Goal: Task Accomplishment & Management: Manage account settings

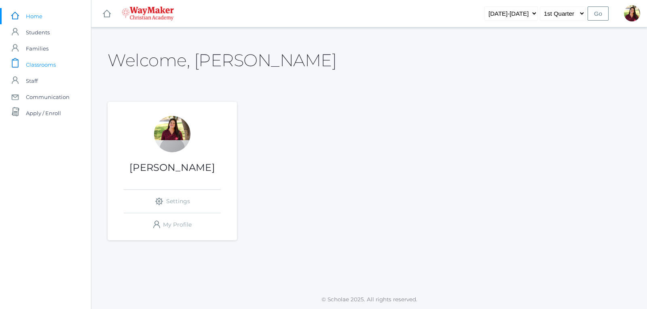
click at [54, 64] on span "Classrooms" at bounding box center [41, 65] width 30 height 16
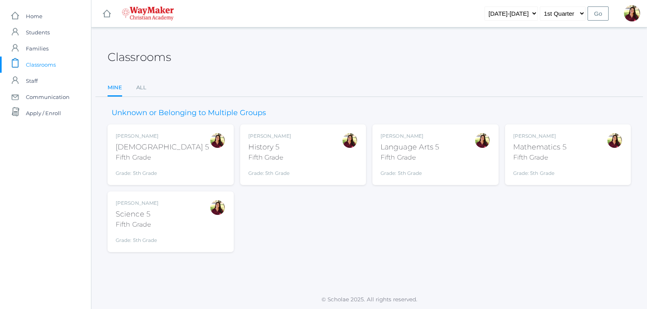
click at [139, 146] on div "Bible 5" at bounding box center [162, 147] width 93 height 11
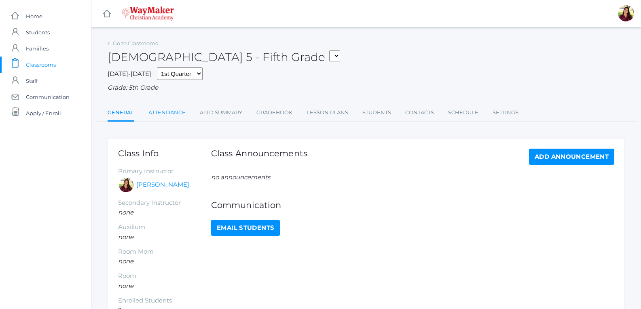
click at [168, 114] on link "Attendance" at bounding box center [166, 113] width 37 height 16
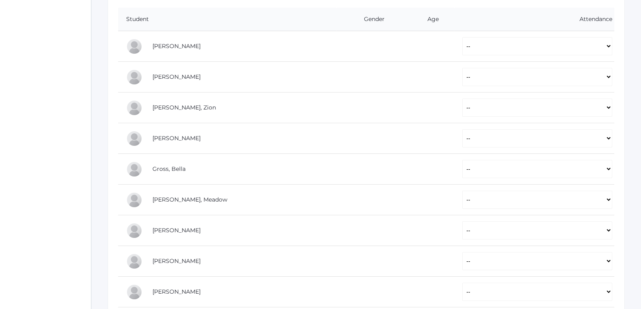
scroll to position [152, 0]
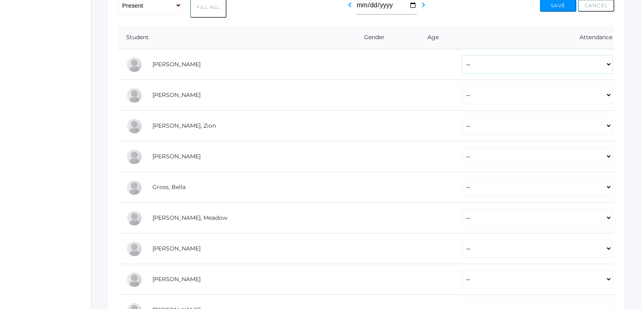
click at [607, 68] on select "-- Present Tardy Excused Tardy Unexcused Absent Excused Absent Unexcused" at bounding box center [537, 64] width 150 height 18
select select "P"
click at [462, 56] on select "-- Present Tardy Excused Tardy Unexcused Absent Excused Absent Unexcused" at bounding box center [537, 64] width 150 height 18
click at [609, 98] on select "-- Present Tardy Excused Tardy Unexcused Absent Excused Absent Unexcused" at bounding box center [537, 95] width 150 height 18
select select "P"
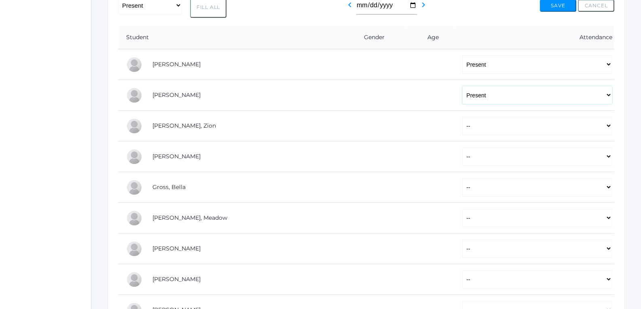
click at [462, 87] on select "-- Present Tardy Excused Tardy Unexcused Absent Excused Absent Unexcused" at bounding box center [537, 95] width 150 height 18
click at [616, 135] on div "-- Present Tardy Excused Tardy Unexcused Absent Excused Absent Unexcused Fill A…" at bounding box center [366, 173] width 517 height 374
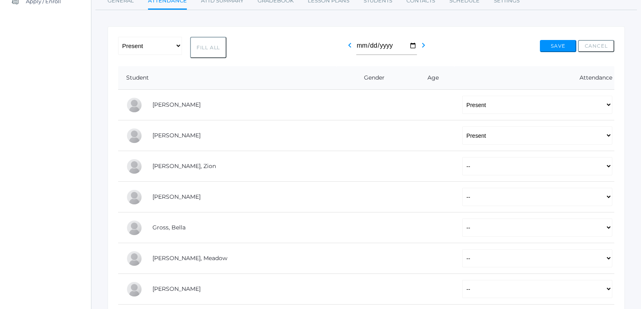
click at [213, 49] on button "Fill All" at bounding box center [208, 47] width 36 height 21
select select "P"
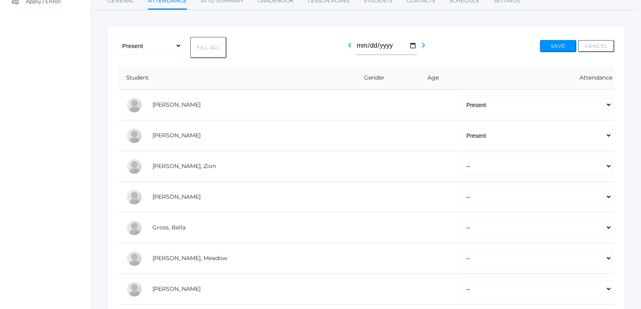
select select "P"
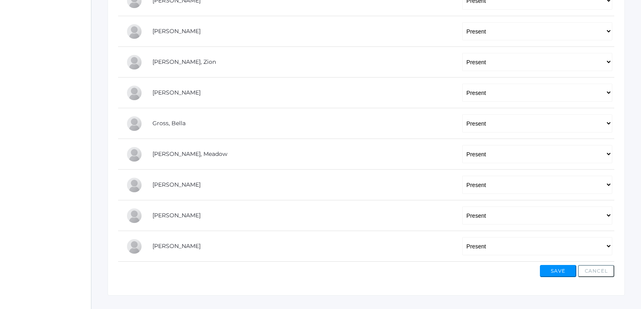
scroll to position [233, 0]
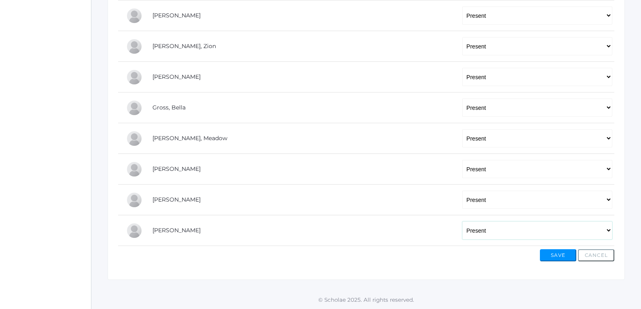
click at [605, 231] on select "-- Present Tardy Excused Tardy Unexcused Absent Excused Absent Unexcused" at bounding box center [537, 231] width 150 height 18
select select "AE"
click at [462, 222] on select "-- Present Tardy Excused Tardy Unexcused Absent Excused Absent Unexcused" at bounding box center [537, 231] width 150 height 18
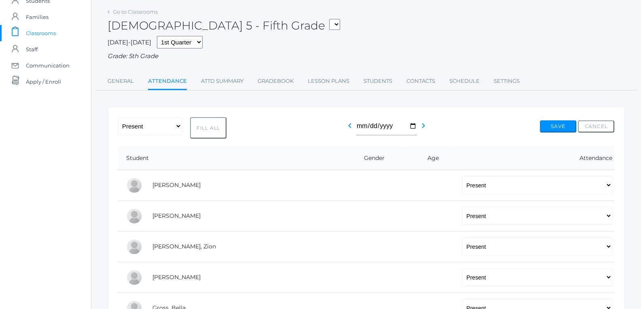
scroll to position [31, 0]
click at [348, 125] on icon "chevron_left" at bounding box center [350, 126] width 10 height 10
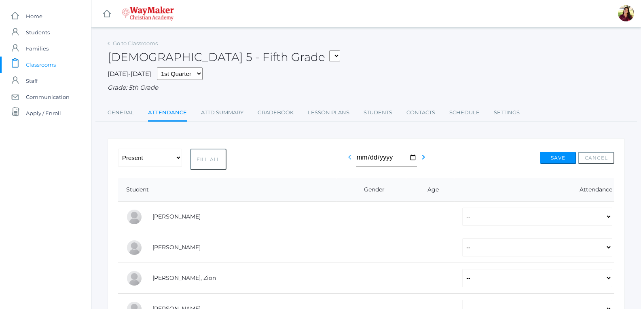
click at [348, 159] on icon "chevron_left" at bounding box center [350, 157] width 10 height 10
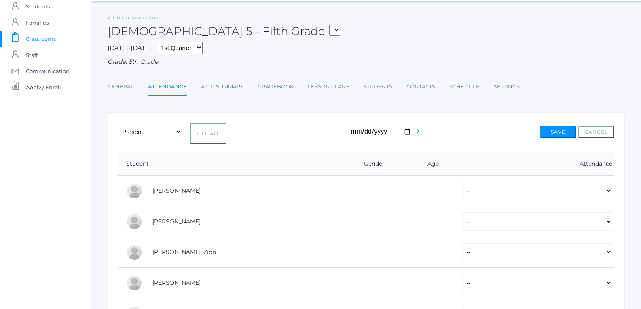
scroll to position [40, 0]
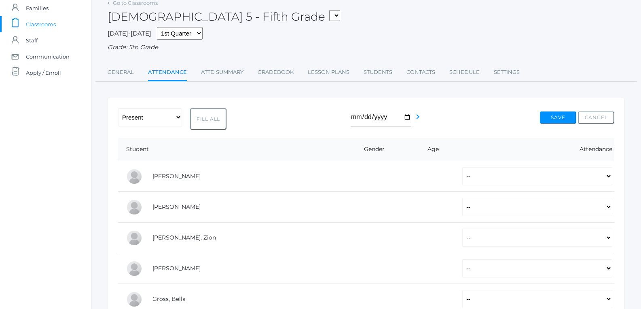
click at [213, 120] on button "Fill All" at bounding box center [208, 118] width 36 height 21
select select "P"
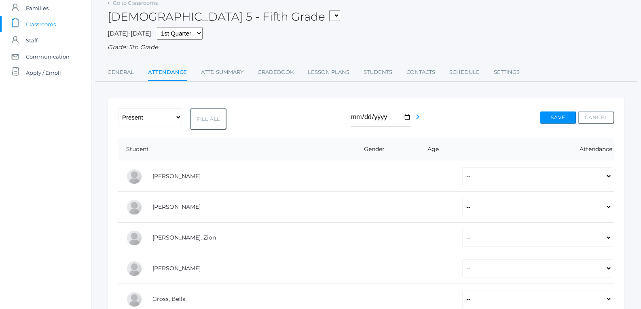
select select "P"
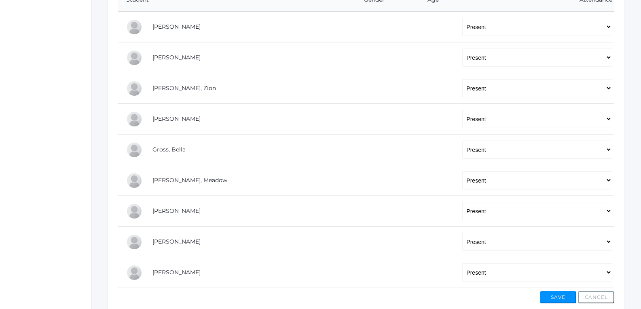
scroll to position [233, 0]
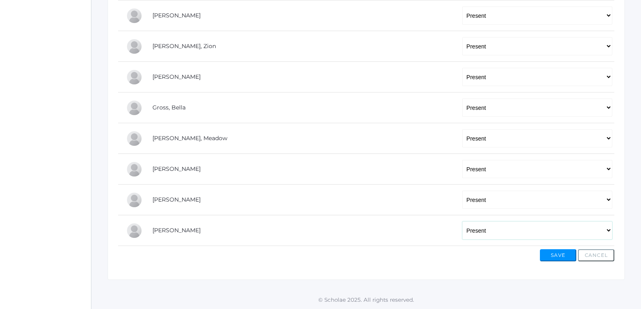
click at [608, 229] on select "-- Present Tardy Excused Tardy Unexcused Absent Excused Absent Unexcused" at bounding box center [537, 231] width 150 height 18
select select "AE"
click at [462, 222] on select "-- Present Tardy Excused Tardy Unexcused Absent Excused Absent Unexcused" at bounding box center [537, 231] width 150 height 18
click at [551, 254] on button "Save" at bounding box center [558, 255] width 36 height 12
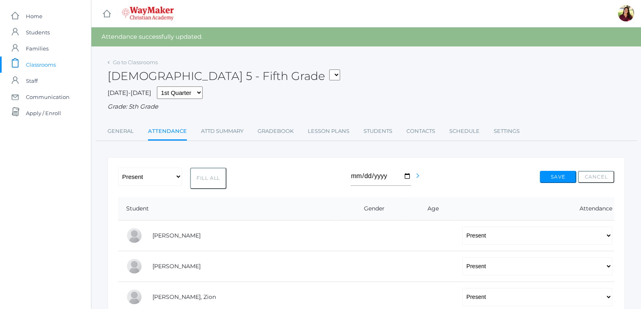
click at [415, 176] on icon "chevron_right" at bounding box center [418, 176] width 10 height 10
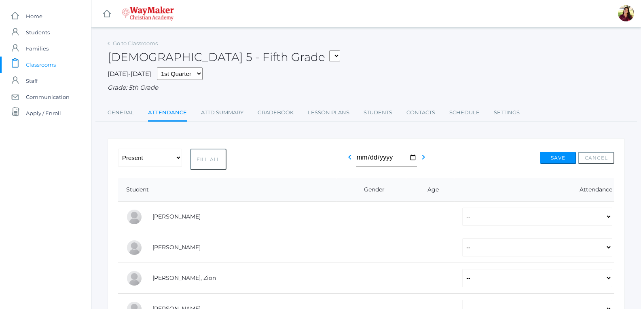
click at [209, 158] on button "Fill All" at bounding box center [208, 159] width 36 height 21
select select "P"
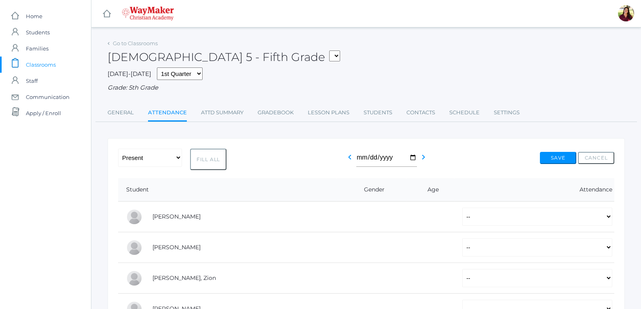
select select "P"
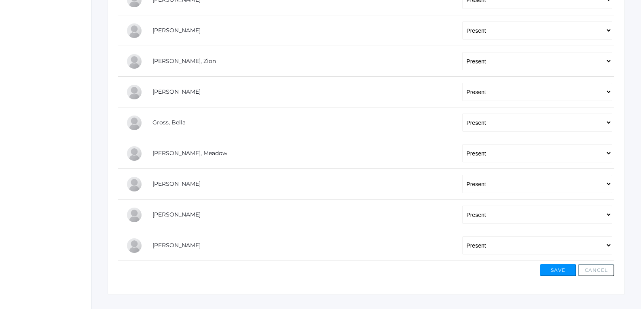
scroll to position [233, 0]
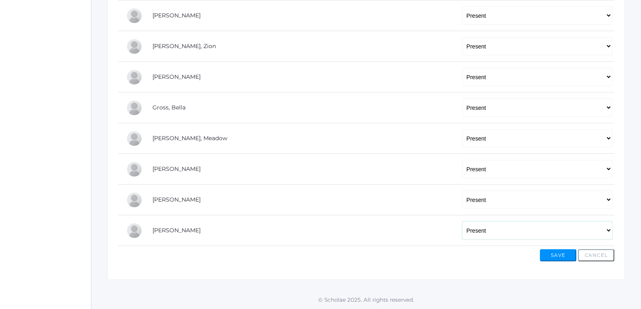
click at [601, 232] on select "-- Present Tardy Excused Tardy Unexcused Absent Excused Absent Unexcused" at bounding box center [537, 231] width 150 height 18
select select "AE"
click at [462, 222] on select "-- Present Tardy Excused Tardy Unexcused Absent Excused Absent Unexcused" at bounding box center [537, 231] width 150 height 18
click at [556, 255] on button "Save" at bounding box center [558, 255] width 36 height 12
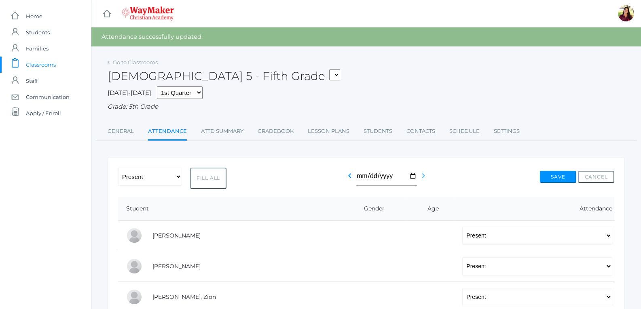
click at [423, 178] on icon "chevron_right" at bounding box center [423, 176] width 10 height 10
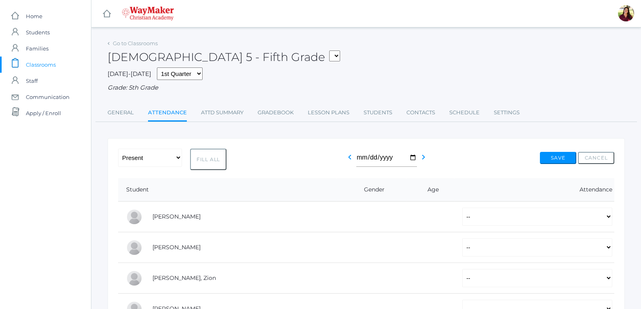
click at [219, 161] on button "Fill All" at bounding box center [208, 159] width 36 height 21
select select "P"
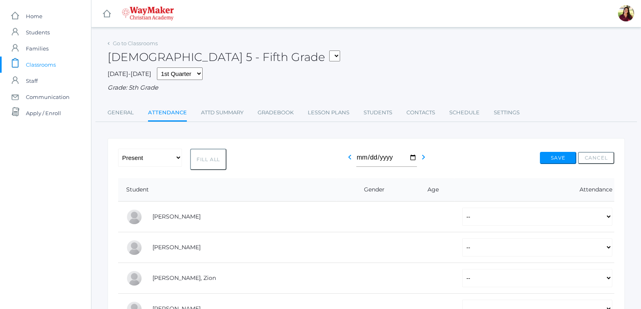
select select "P"
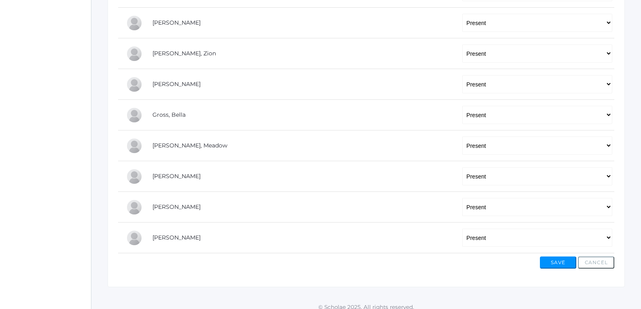
scroll to position [233, 0]
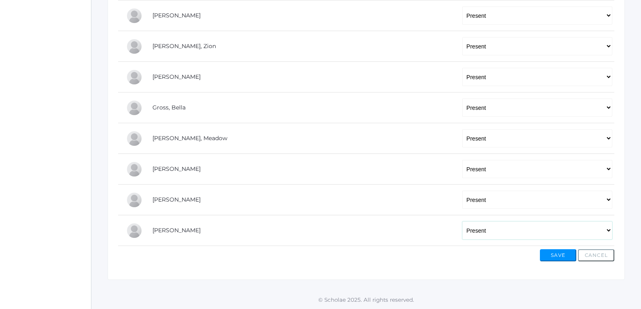
click at [609, 232] on select "-- Present Tardy Excused Tardy Unexcused Absent Excused Absent Unexcused" at bounding box center [537, 231] width 150 height 18
select select "AE"
click at [462, 222] on select "-- Present Tardy Excused Tardy Unexcused Absent Excused Absent Unexcused" at bounding box center [537, 231] width 150 height 18
click at [561, 251] on button "Save" at bounding box center [558, 255] width 36 height 12
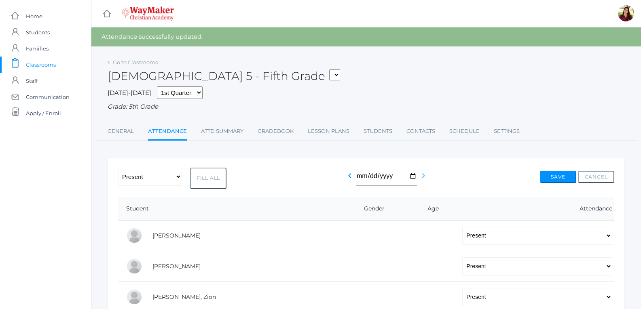
click at [419, 176] on icon "chevron_right" at bounding box center [423, 176] width 10 height 10
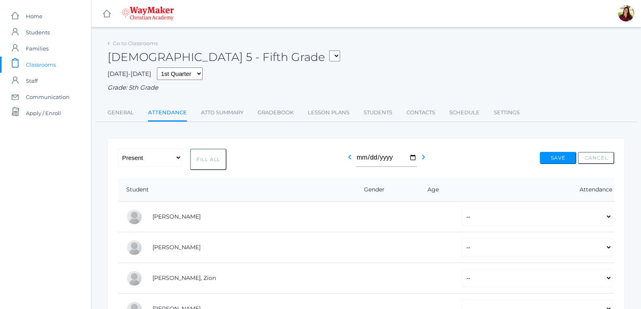
click at [205, 156] on button "Fill All" at bounding box center [208, 159] width 36 height 21
select select "P"
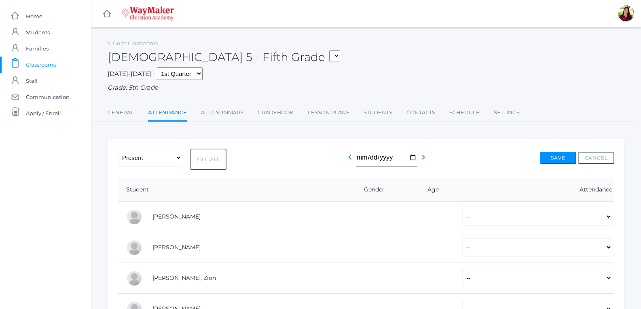
select select "P"
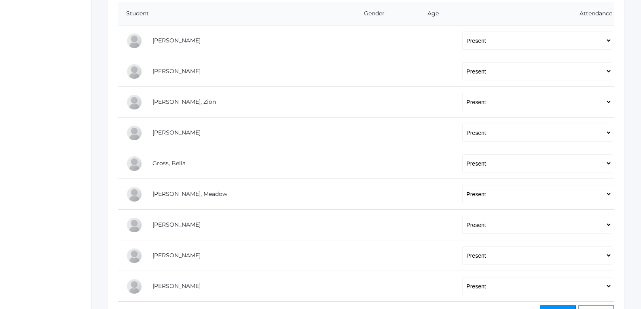
scroll to position [233, 0]
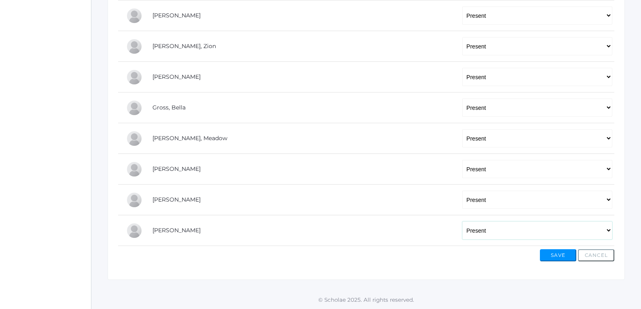
click at [606, 229] on select "-- Present Tardy Excused Tardy Unexcused Absent Excused Absent Unexcused" at bounding box center [537, 231] width 150 height 18
select select "AE"
click at [462, 222] on select "-- Present Tardy Excused Tardy Unexcused Absent Excused Absent Unexcused" at bounding box center [537, 231] width 150 height 18
click at [557, 251] on button "Save" at bounding box center [558, 255] width 36 height 12
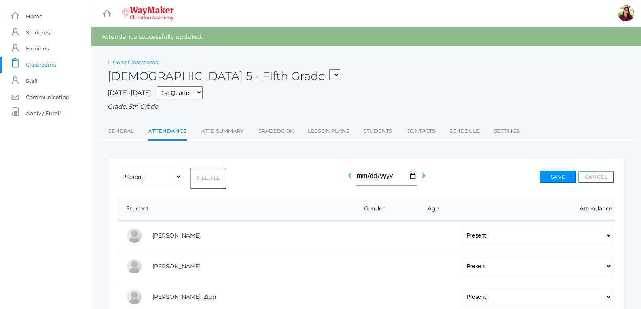
click at [137, 64] on link "Go to Classrooms" at bounding box center [135, 62] width 45 height 6
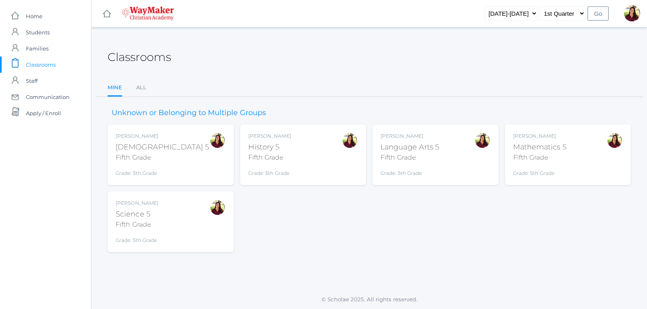
click at [271, 159] on div "Fifth Grade" at bounding box center [269, 158] width 43 height 10
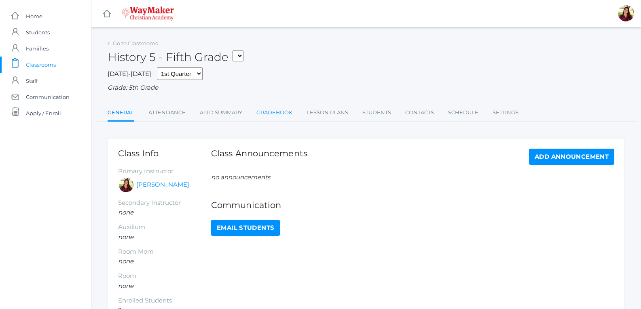
click at [271, 114] on link "Gradebook" at bounding box center [274, 113] width 36 height 16
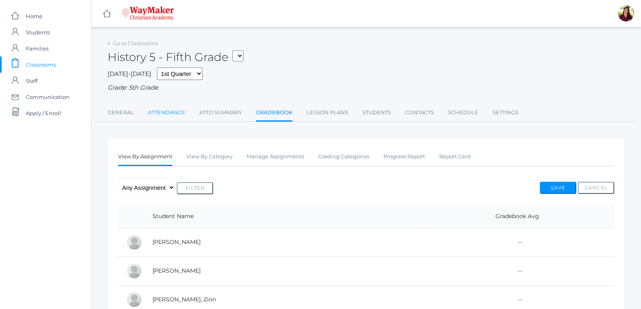
click at [158, 108] on link "Attendance" at bounding box center [166, 113] width 37 height 16
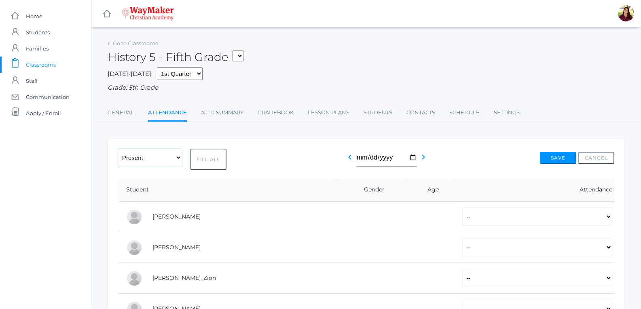
click at [175, 158] on select "-- Present Tardy Excused Tardy Unexcused Absent Excused Absent Unexcused" at bounding box center [150, 158] width 64 height 18
click at [209, 159] on button "Fill All" at bounding box center [208, 159] width 36 height 21
select select "P"
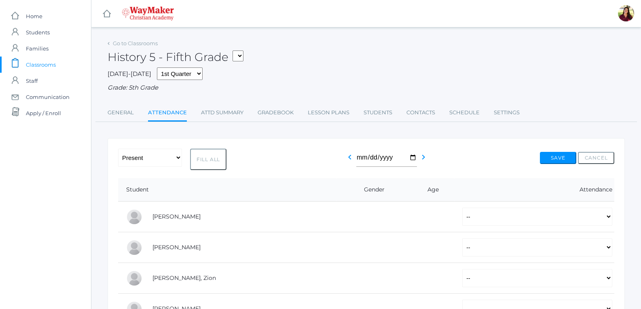
select select "P"
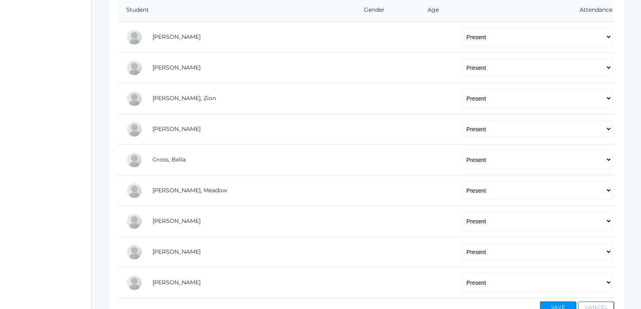
scroll to position [233, 0]
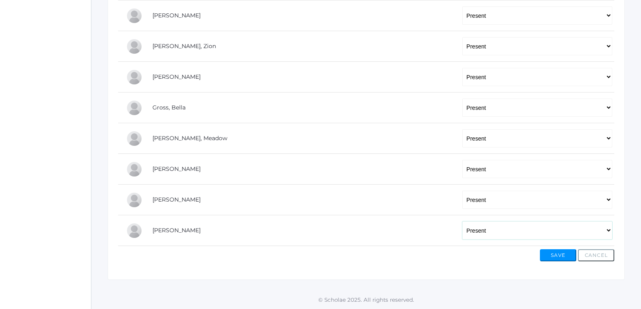
click at [606, 232] on select "-- Present Tardy Excused Tardy Unexcused Absent Excused Absent Unexcused" at bounding box center [537, 231] width 150 height 18
select select "AE"
click at [462, 222] on select "-- Present Tardy Excused Tardy Unexcused Absent Excused Absent Unexcused" at bounding box center [537, 231] width 150 height 18
click at [550, 253] on button "Save" at bounding box center [558, 255] width 36 height 12
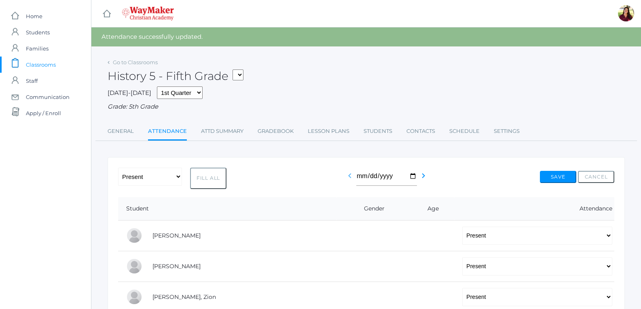
click at [346, 177] on icon "chevron_left" at bounding box center [350, 176] width 10 height 10
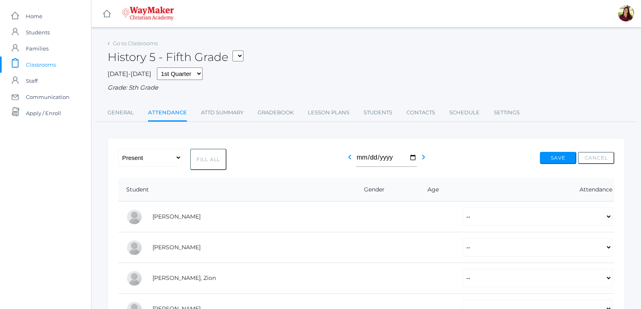
click at [211, 161] on button "Fill All" at bounding box center [208, 159] width 36 height 21
select select "P"
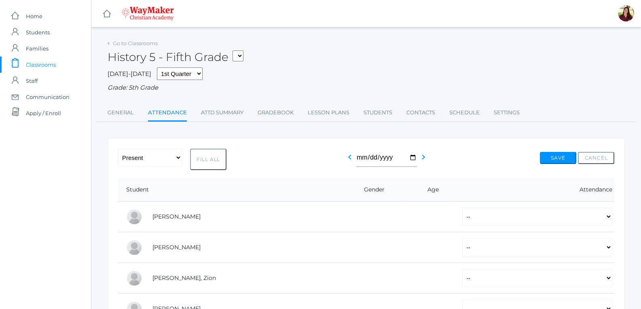
select select "P"
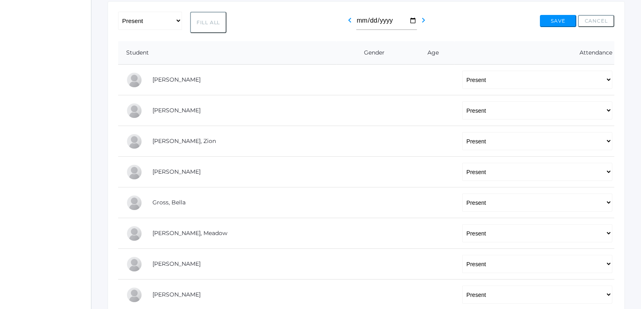
scroll to position [233, 0]
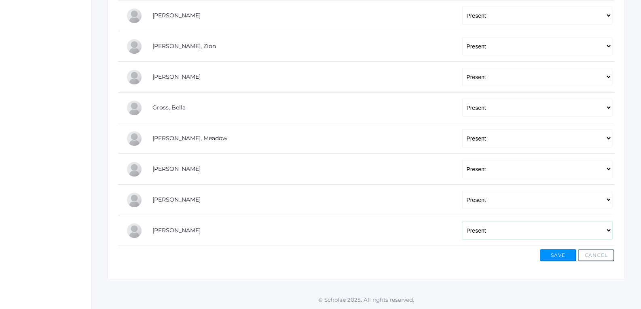
click at [603, 230] on select "-- Present Tardy Excused Tardy Unexcused Absent Excused Absent Unexcused" at bounding box center [537, 231] width 150 height 18
select select "AE"
click at [462, 222] on select "-- Present Tardy Excused Tardy Unexcused Absent Excused Absent Unexcused" at bounding box center [537, 231] width 150 height 18
click at [559, 258] on button "Save" at bounding box center [558, 255] width 36 height 12
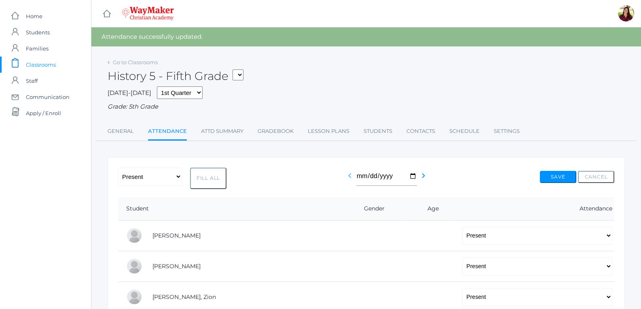
click at [347, 177] on icon "chevron_left" at bounding box center [350, 176] width 10 height 10
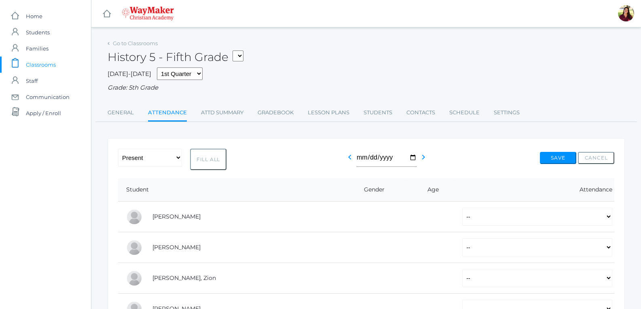
click at [199, 161] on button "Fill All" at bounding box center [208, 159] width 36 height 21
select select "P"
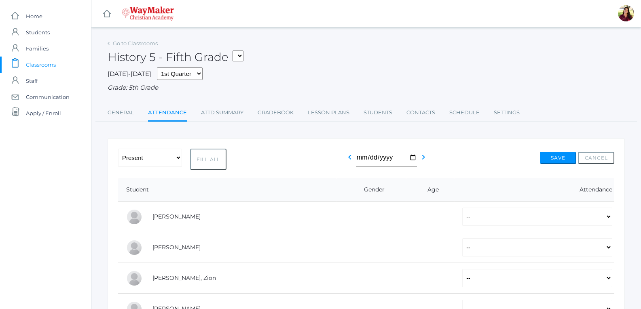
select select "P"
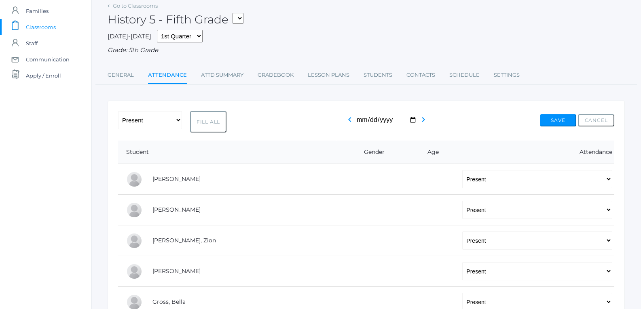
scroll to position [233, 0]
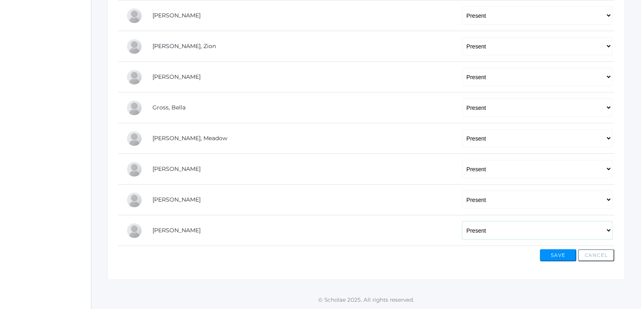
click at [592, 225] on select "-- Present Tardy Excused Tardy Unexcused Absent Excused Absent Unexcused" at bounding box center [537, 231] width 150 height 18
select select "AE"
click at [462, 222] on select "-- Present Tardy Excused Tardy Unexcused Absent Excused Absent Unexcused" at bounding box center [537, 231] width 150 height 18
click at [552, 255] on button "Save" at bounding box center [558, 255] width 36 height 12
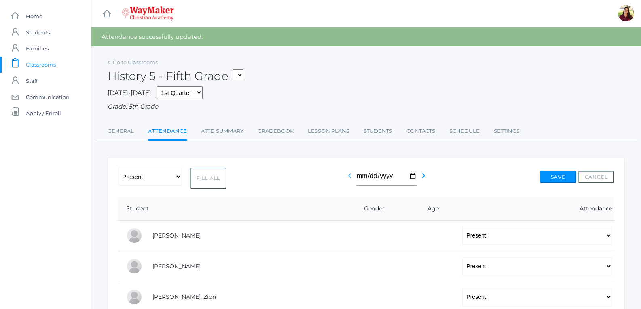
click at [346, 179] on icon "chevron_left" at bounding box center [350, 176] width 10 height 10
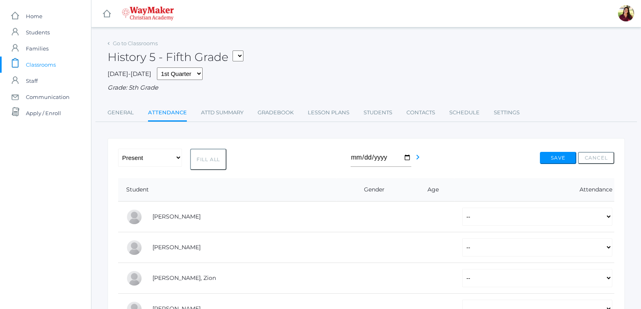
click at [216, 158] on button "Fill All" at bounding box center [208, 159] width 36 height 21
select select "P"
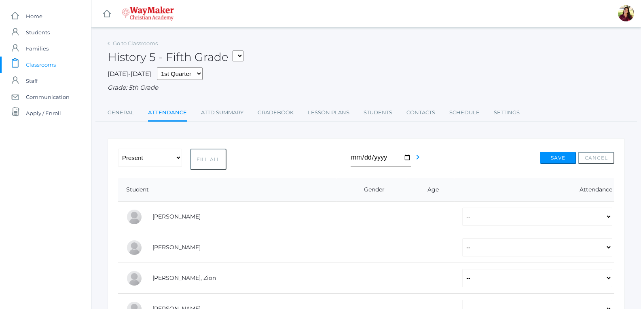
select select "P"
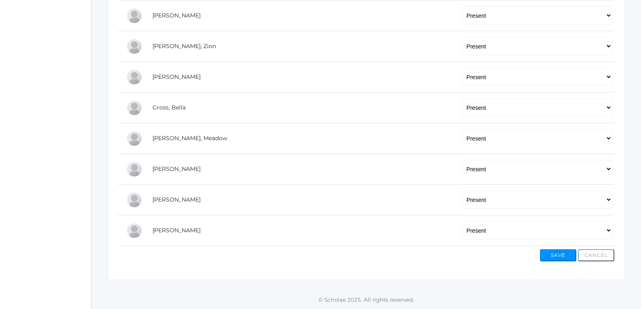
scroll to position [233, 0]
click at [574, 232] on select "-- Present Tardy Excused Tardy Unexcused Absent Excused Absent Unexcused" at bounding box center [537, 231] width 150 height 18
select select "AE"
click at [462, 222] on select "-- Present Tardy Excused Tardy Unexcused Absent Excused Absent Unexcused" at bounding box center [537, 231] width 150 height 18
click at [561, 253] on button "Save" at bounding box center [558, 255] width 36 height 12
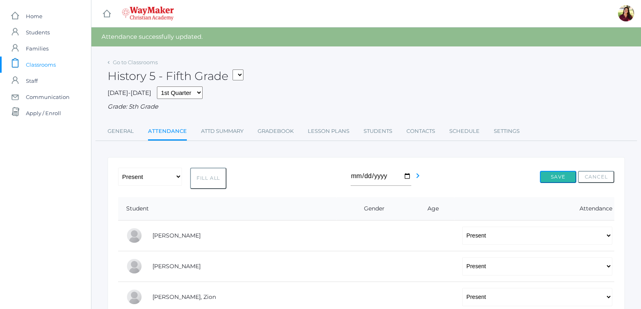
click at [558, 181] on button "Save" at bounding box center [558, 177] width 36 height 12
click at [241, 76] on select "05ELEM - History 5 Fifth Grade 05ELEM - Science 5 Fifth Grade 05ELEM - Mathemat…" at bounding box center [237, 75] width 11 height 11
select select "2542"
click at [235, 70] on select "05ELEM - History 5 Fifth Grade 05ELEM - Science 5 Fifth Grade 05ELEM - Mathemat…" at bounding box center [237, 75] width 11 height 11
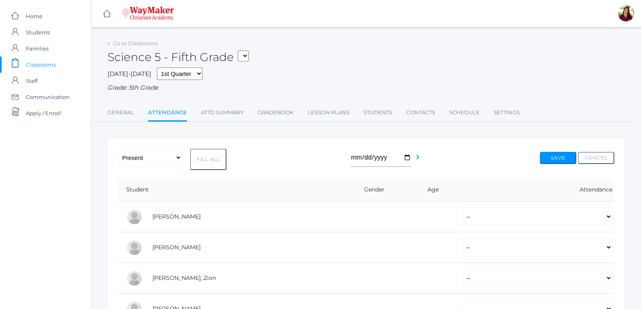
click at [203, 161] on button "Fill All" at bounding box center [208, 159] width 36 height 21
select select "P"
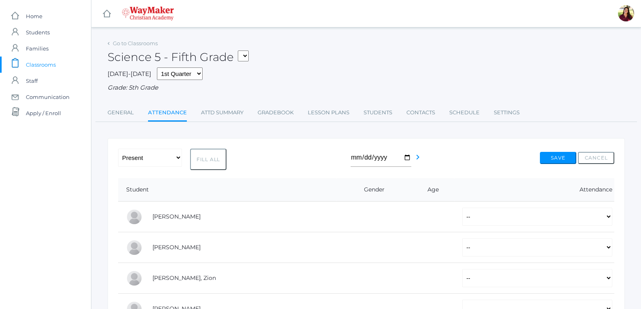
select select "P"
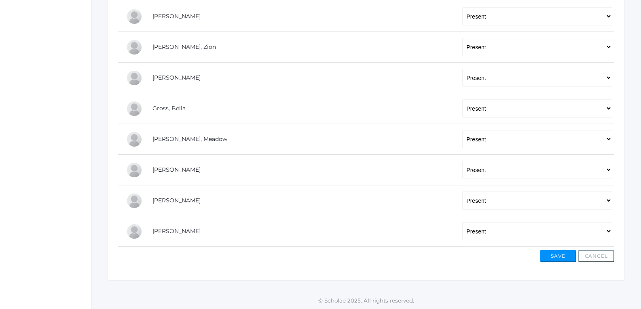
scroll to position [233, 0]
click at [607, 230] on select "-- Present Tardy Excused Tardy Unexcused Absent Excused Absent Unexcused" at bounding box center [537, 231] width 150 height 18
select select "AE"
click at [462, 222] on select "-- Present Tardy Excused Tardy Unexcused Absent Excused Absent Unexcused" at bounding box center [537, 231] width 150 height 18
click at [560, 257] on button "Save" at bounding box center [558, 255] width 36 height 12
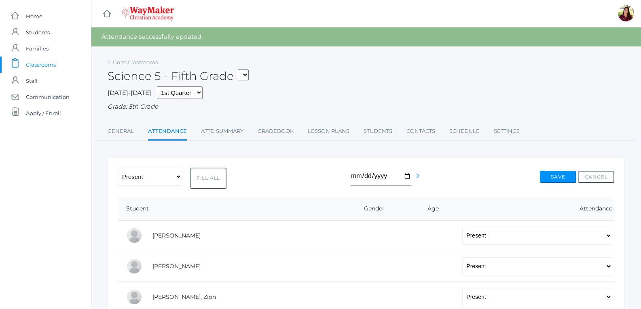
click at [414, 178] on icon "chevron_right" at bounding box center [418, 176] width 10 height 10
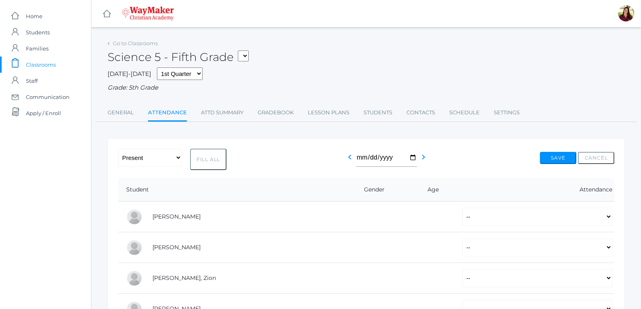
click at [217, 164] on button "Fill All" at bounding box center [208, 159] width 36 height 21
select select "P"
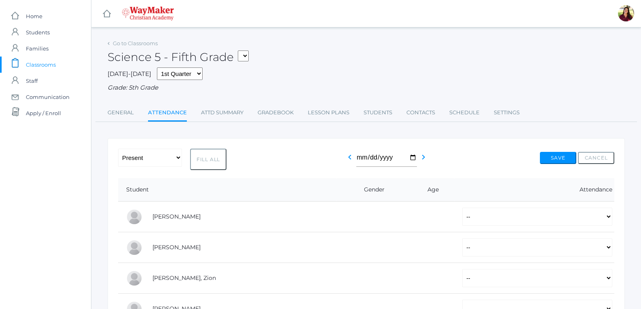
select select "P"
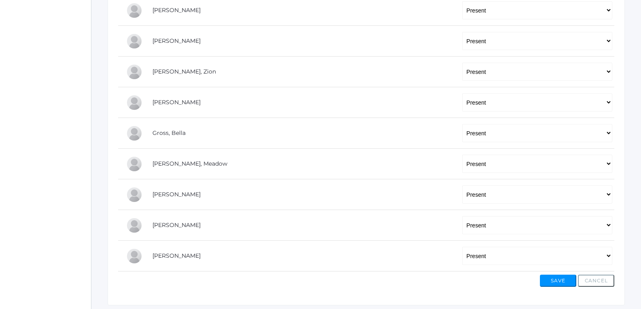
scroll to position [233, 0]
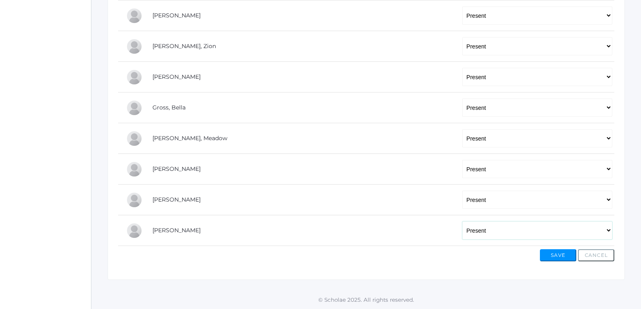
click at [603, 227] on select "-- Present Tardy Excused Tardy Unexcused Absent Excused Absent Unexcused" at bounding box center [537, 231] width 150 height 18
select select "AE"
click at [462, 222] on select "-- Present Tardy Excused Tardy Unexcused Absent Excused Absent Unexcused" at bounding box center [537, 231] width 150 height 18
click at [557, 251] on button "Save" at bounding box center [558, 255] width 36 height 12
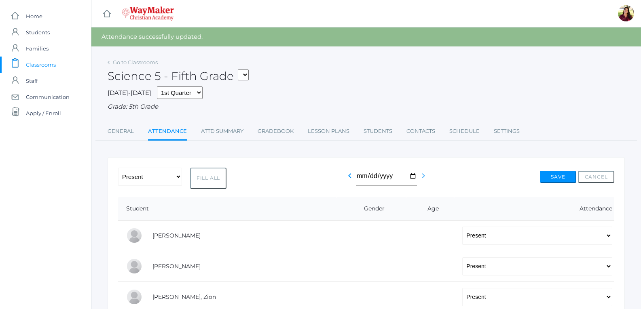
click at [422, 177] on icon "chevron_right" at bounding box center [423, 176] width 10 height 10
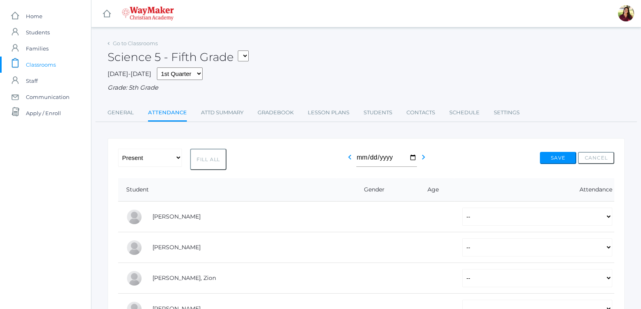
click at [211, 158] on button "Fill All" at bounding box center [208, 159] width 36 height 21
select select "P"
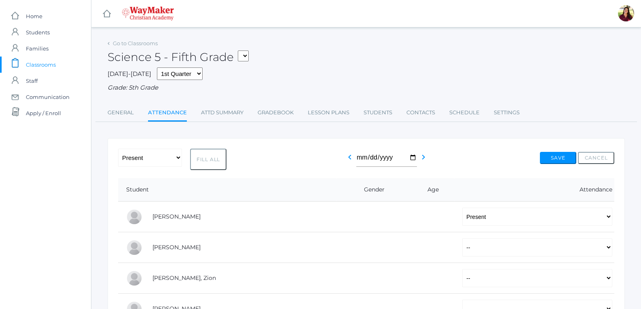
select select "P"
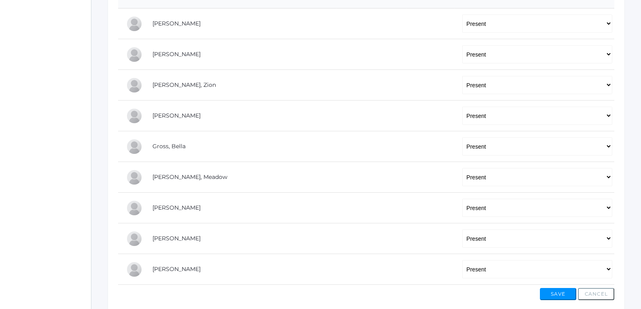
scroll to position [233, 0]
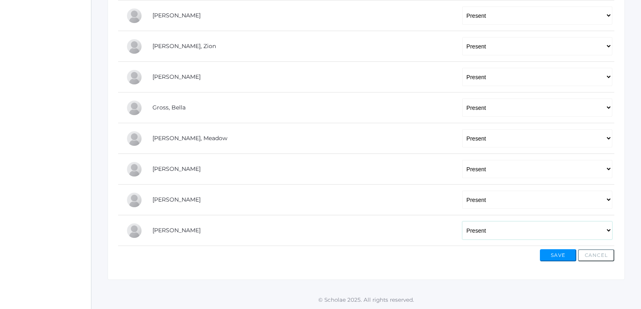
click at [608, 231] on select "-- Present Tardy Excused Tardy Unexcused Absent Excused Absent Unexcused" at bounding box center [537, 231] width 150 height 18
select select "AE"
click at [462, 222] on select "-- Present Tardy Excused Tardy Unexcused Absent Excused Absent Unexcused" at bounding box center [537, 231] width 150 height 18
click at [547, 258] on button "Save" at bounding box center [558, 255] width 36 height 12
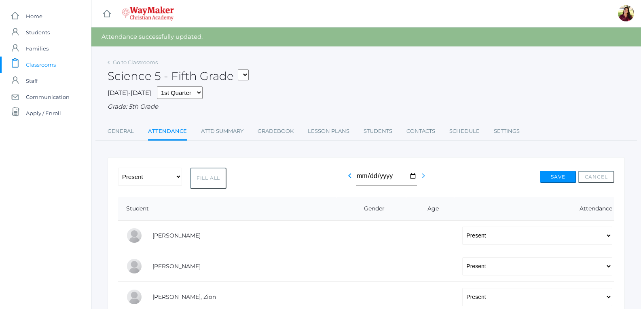
click at [421, 175] on icon "chevron_right" at bounding box center [423, 176] width 10 height 10
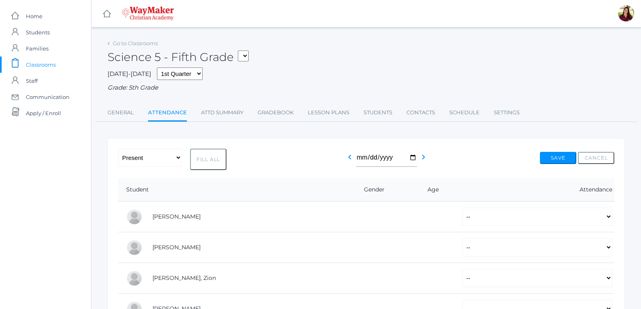
click at [222, 166] on button "Fill All" at bounding box center [208, 159] width 36 height 21
select select "P"
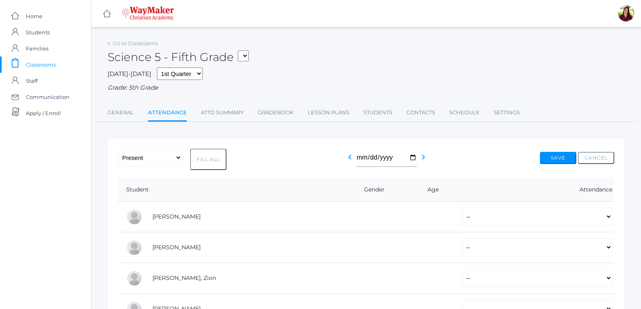
select select "P"
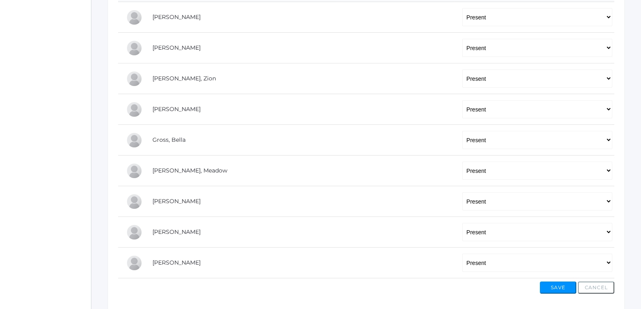
scroll to position [233, 0]
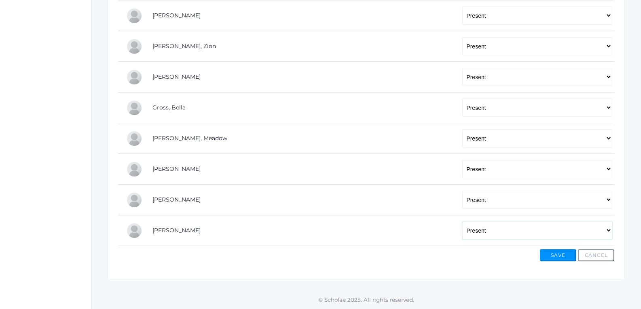
click at [609, 229] on select "-- Present Tardy Excused Tardy Unexcused Absent Excused Absent Unexcused" at bounding box center [537, 231] width 150 height 18
select select "AE"
click at [462, 222] on select "-- Present Tardy Excused Tardy Unexcused Absent Excused Absent Unexcused" at bounding box center [537, 231] width 150 height 18
click at [560, 254] on button "Save" at bounding box center [558, 255] width 36 height 12
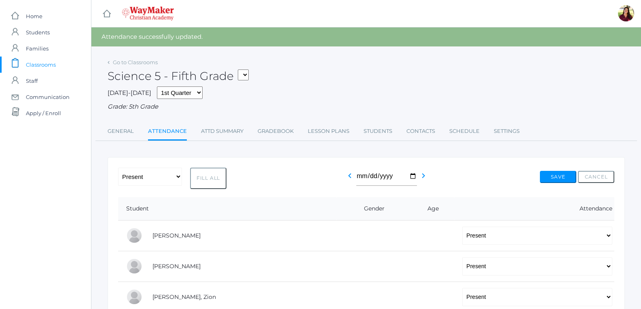
drag, startPoint x: 253, startPoint y: 76, endPoint x: 241, endPoint y: 73, distance: 12.8
click at [253, 76] on div "Science 5 - Fifth Grade 05ELEM - History 5 Fifth Grade 05ELEM - Science 5 Fifth…" at bounding box center [366, 72] width 517 height 30
click at [240, 73] on select "05ELEM - History 5 Fifth Grade 05ELEM - Science 5 Fifth Grade 05ELEM - Mathemat…" at bounding box center [243, 75] width 11 height 11
click at [245, 72] on select "05ELEM - History 5 Fifth Grade 05ELEM - Science 5 Fifth Grade 05ELEM - Mathemat…" at bounding box center [243, 75] width 11 height 11
click at [247, 75] on select "05ELEM - History 5 Fifth Grade 05ELEM - Science 5 Fifth Grade 05ELEM - Mathemat…" at bounding box center [243, 75] width 11 height 11
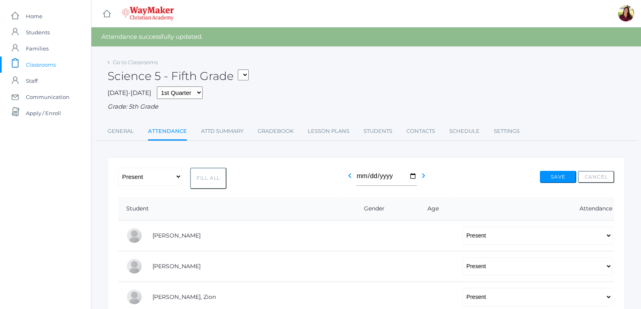
select select "2533"
click at [240, 70] on select "05ELEM - History 5 Fifth Grade 05ELEM - Science 5 Fifth Grade 05ELEM - Mathemat…" at bounding box center [243, 75] width 11 height 11
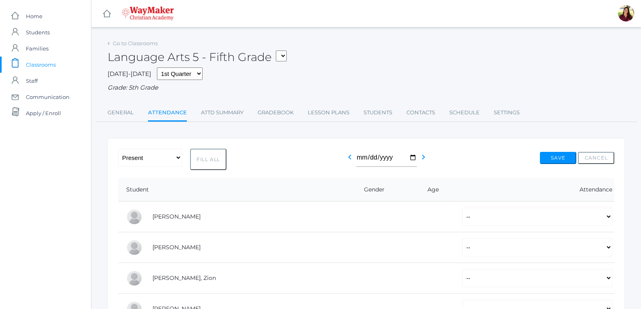
click at [213, 159] on button "Fill All" at bounding box center [208, 159] width 36 height 21
select select "P"
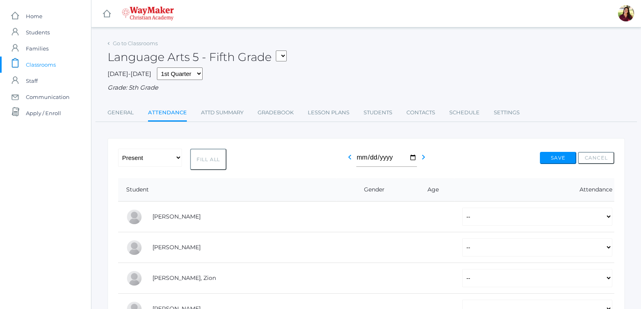
select select "P"
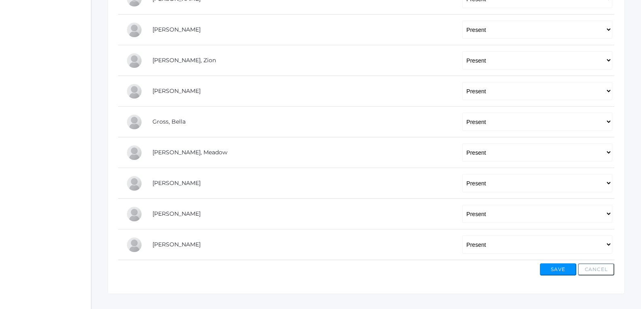
scroll to position [233, 0]
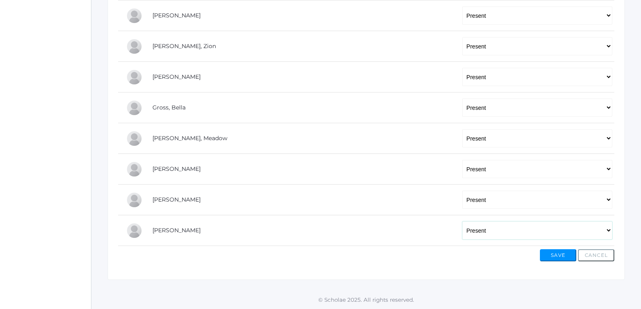
click at [605, 231] on select "-- Present Tardy Excused Tardy Unexcused Absent Excused Absent Unexcused" at bounding box center [537, 231] width 150 height 18
select select "AE"
click at [462, 222] on select "-- Present Tardy Excused Tardy Unexcused Absent Excused Absent Unexcused" at bounding box center [537, 231] width 150 height 18
click at [555, 255] on button "Save" at bounding box center [558, 255] width 36 height 12
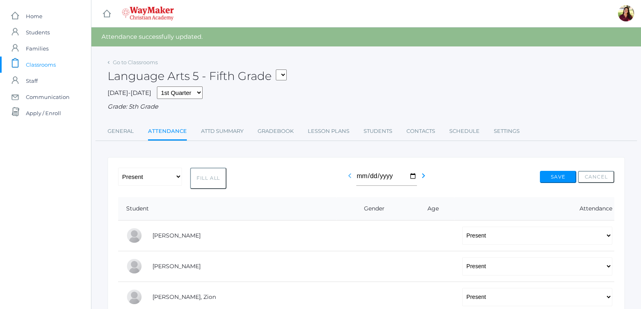
click at [348, 177] on icon "chevron_left" at bounding box center [350, 176] width 10 height 10
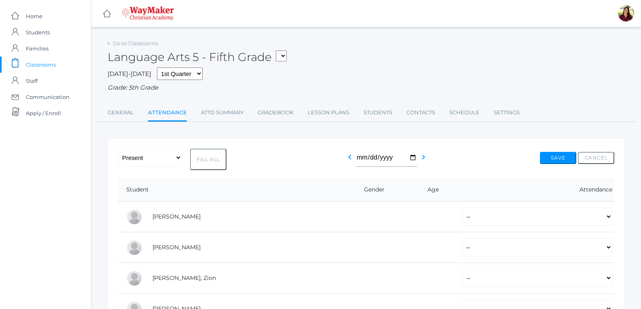
click at [204, 160] on button "Fill All" at bounding box center [208, 159] width 36 height 21
select select "P"
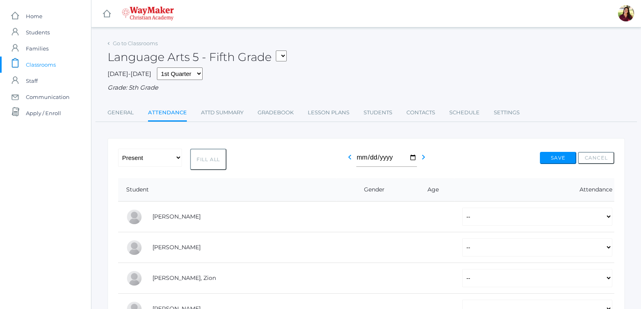
select select "P"
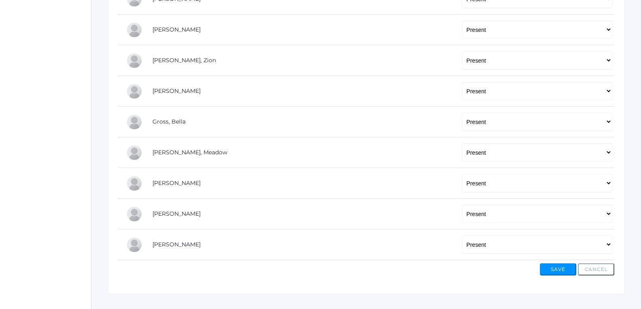
scroll to position [233, 0]
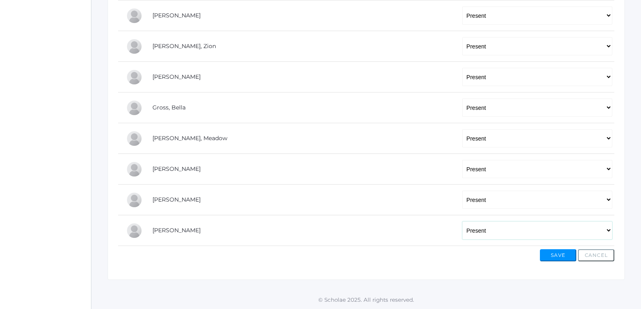
click at [604, 229] on select "-- Present Tardy Excused Tardy Unexcused Absent Excused Absent Unexcused" at bounding box center [537, 231] width 150 height 18
select select "AE"
click at [462, 222] on select "-- Present Tardy Excused Tardy Unexcused Absent Excused Absent Unexcused" at bounding box center [537, 231] width 150 height 18
click at [556, 255] on button "Save" at bounding box center [558, 255] width 36 height 12
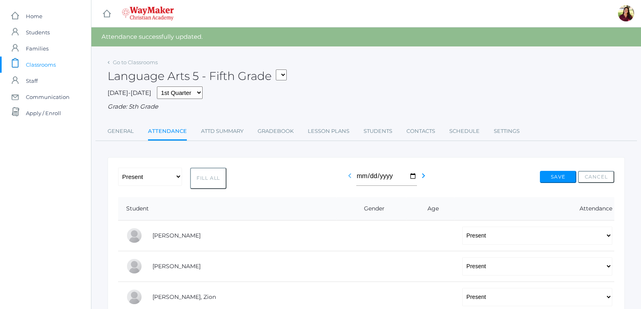
click at [350, 177] on icon "chevron_left" at bounding box center [350, 176] width 10 height 10
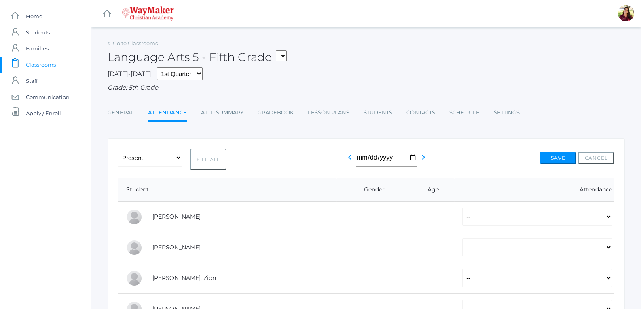
click at [201, 164] on button "Fill All" at bounding box center [208, 159] width 36 height 21
select select "P"
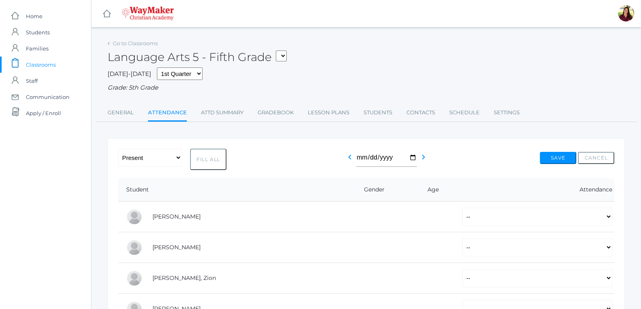
select select "P"
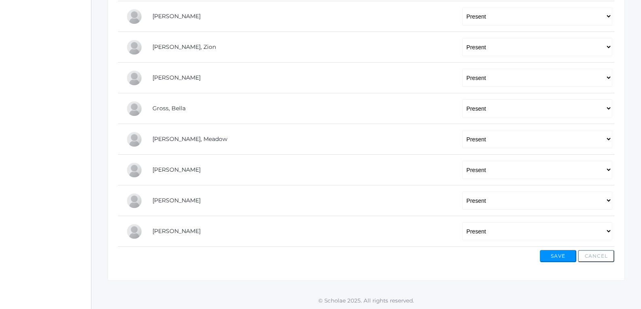
scroll to position [233, 0]
click at [601, 232] on select "-- Present Tardy Excused Tardy Unexcused Absent Excused Absent Unexcused" at bounding box center [537, 231] width 150 height 18
select select "AE"
click at [462, 222] on select "-- Present Tardy Excused Tardy Unexcused Absent Excused Absent Unexcused" at bounding box center [537, 231] width 150 height 18
click at [557, 256] on button "Save" at bounding box center [558, 255] width 36 height 12
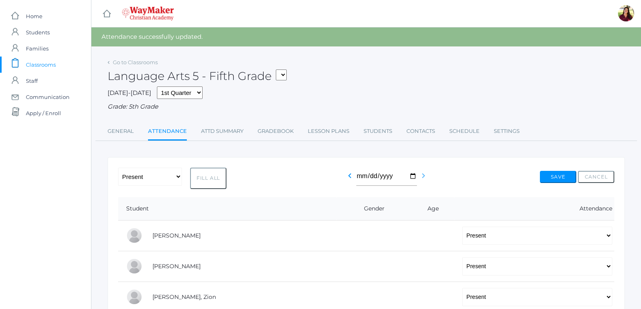
click at [420, 175] on icon "chevron_right" at bounding box center [423, 176] width 10 height 10
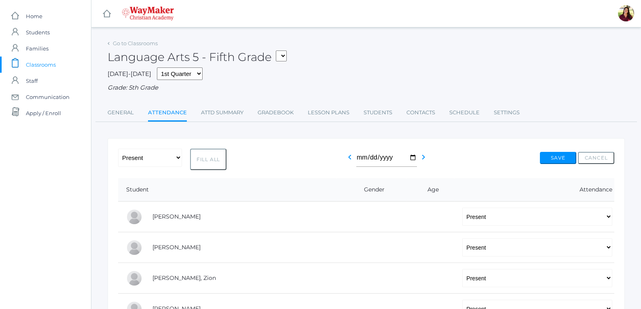
click at [202, 158] on button "Fill All" at bounding box center [208, 159] width 36 height 21
click at [416, 158] on div "chevron_left 2025-09-04 chevron_right" at bounding box center [383, 159] width 76 height 21
click at [422, 160] on icon "chevron_right" at bounding box center [423, 157] width 10 height 10
click at [286, 55] on select "05ELEM - History 5 Fifth Grade 05ELEM - Science 5 Fifth Grade 05ELEM - Mathemat…" at bounding box center [281, 56] width 11 height 11
click at [350, 156] on icon "chevron_left" at bounding box center [350, 157] width 10 height 10
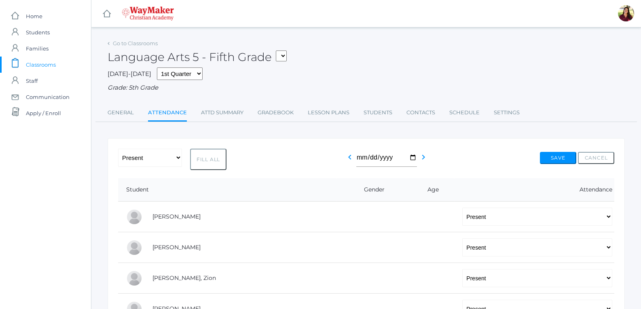
click at [349, 156] on icon "chevron_left" at bounding box center [350, 157] width 10 height 10
click at [215, 167] on button "Fill All" at bounding box center [208, 159] width 36 height 21
select select "P"
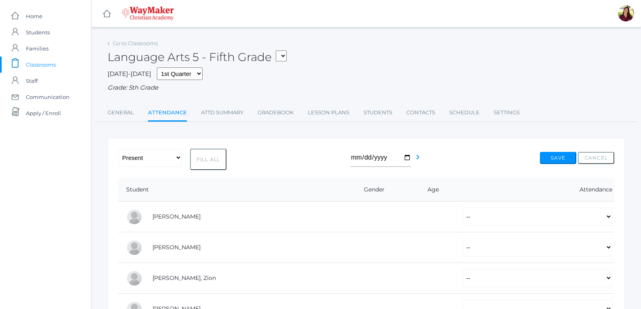
select select "P"
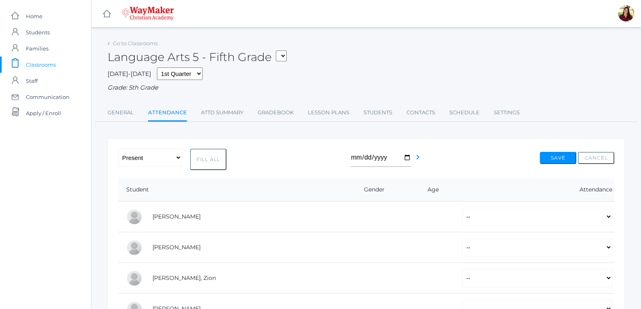
select select "P"
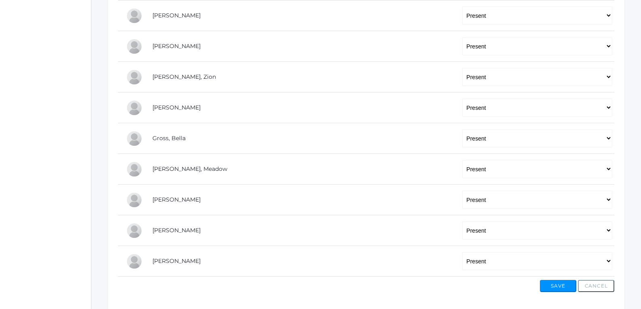
scroll to position [202, 0]
click at [606, 261] on select "-- Present Tardy Excused Tardy Unexcused Absent Excused Absent Unexcused" at bounding box center [537, 260] width 150 height 18
select select "AE"
click at [462, 252] on select "-- Present Tardy Excused Tardy Unexcused Absent Excused Absent Unexcused" at bounding box center [537, 260] width 150 height 18
click at [558, 286] on button "Save" at bounding box center [558, 285] width 36 height 12
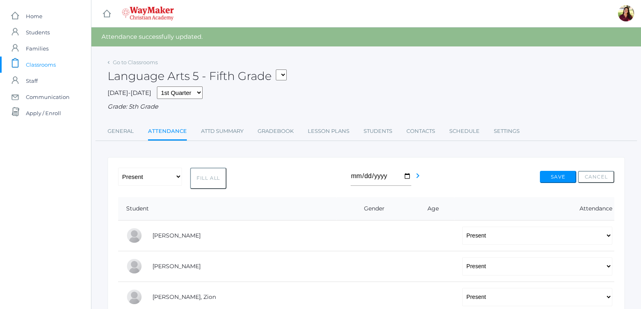
click at [280, 76] on select "05ELEM - History 5 Fifth Grade 05ELEM - Science 5 Fifth Grade 05ELEM - Mathemat…" at bounding box center [281, 75] width 11 height 11
select select "2541"
click at [279, 70] on select "05ELEM - History 5 Fifth Grade 05ELEM - Science 5 Fifth Grade 05ELEM - Mathemat…" at bounding box center [281, 75] width 11 height 11
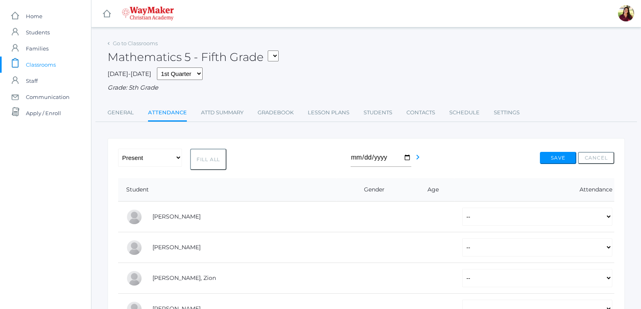
click at [216, 158] on button "Fill All" at bounding box center [208, 159] width 36 height 21
select select "P"
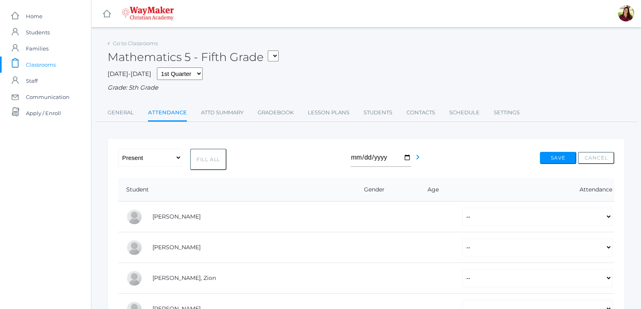
select select "P"
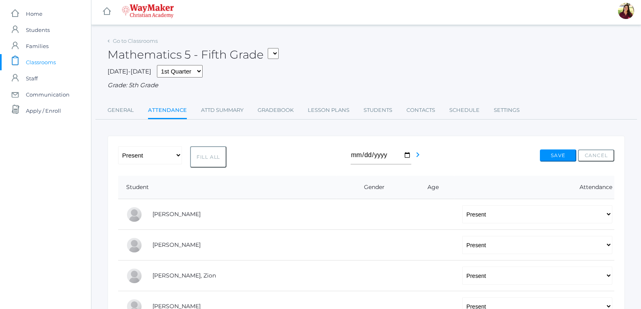
scroll to position [193, 0]
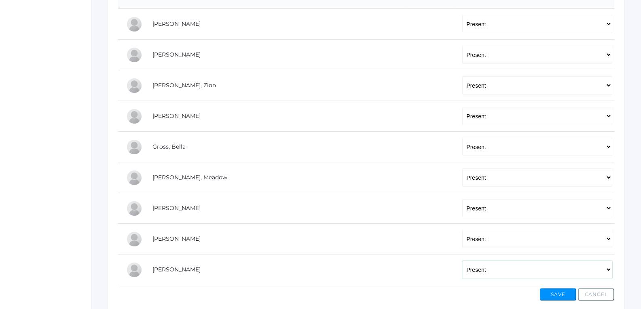
click at [609, 270] on select "-- Present Tardy Excused Tardy Unexcused Absent Excused Absent Unexcused" at bounding box center [537, 270] width 150 height 18
select select "AE"
click at [462, 262] on select "-- Present Tardy Excused Tardy Unexcused Absent Excused Absent Unexcused" at bounding box center [537, 270] width 150 height 18
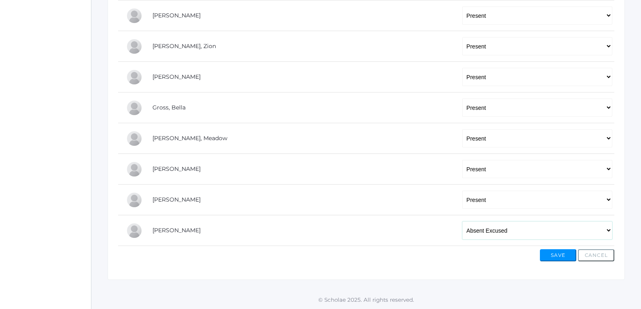
scroll to position [233, 0]
click at [557, 253] on button "Save" at bounding box center [558, 255] width 36 height 12
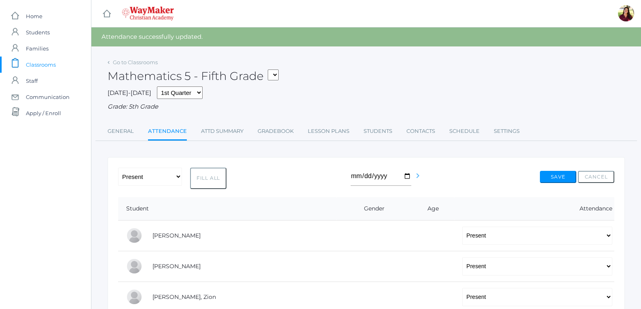
click at [415, 174] on icon "chevron_right" at bounding box center [418, 176] width 10 height 10
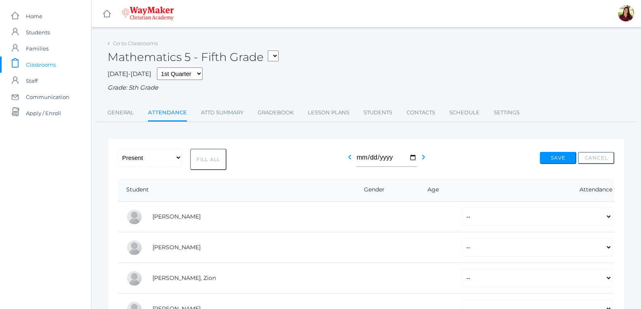
click at [200, 159] on button "Fill All" at bounding box center [208, 159] width 36 height 21
select select "P"
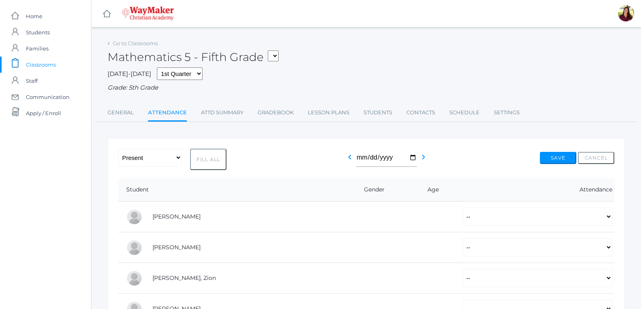
select select "P"
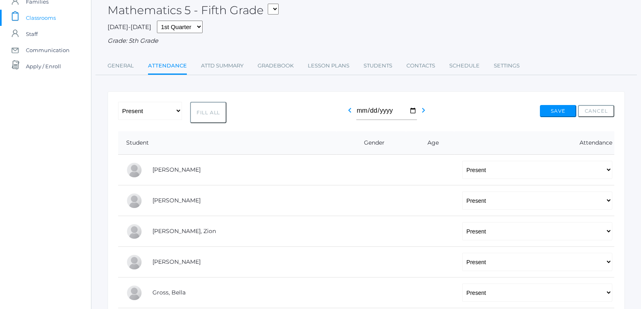
scroll to position [233, 0]
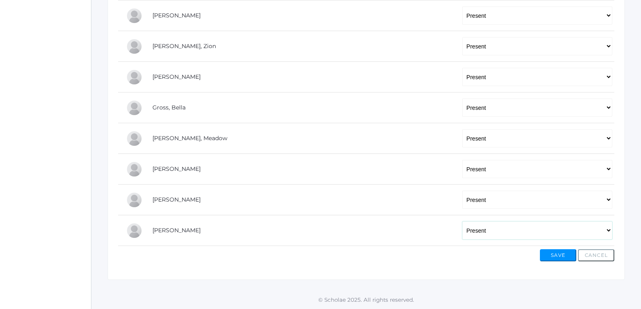
click at [608, 232] on select "-- Present Tardy Excused Tardy Unexcused Absent Excused Absent Unexcused" at bounding box center [537, 231] width 150 height 18
select select "AE"
click at [462, 222] on select "-- Present Tardy Excused Tardy Unexcused Absent Excused Absent Unexcused" at bounding box center [537, 231] width 150 height 18
click at [558, 252] on button "Save" at bounding box center [558, 255] width 36 height 12
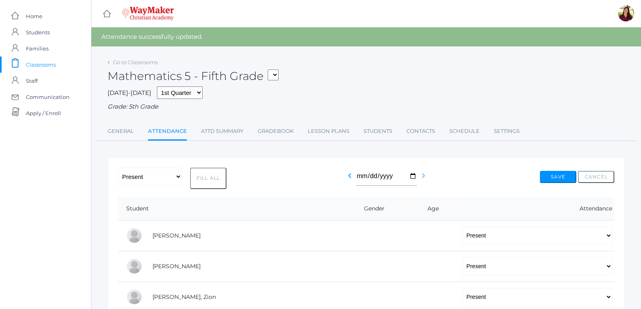
click at [421, 177] on icon "chevron_right" at bounding box center [423, 176] width 10 height 10
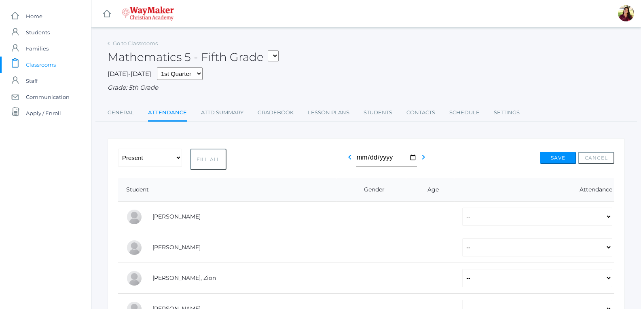
click at [209, 160] on button "Fill All" at bounding box center [208, 159] width 36 height 21
select select "P"
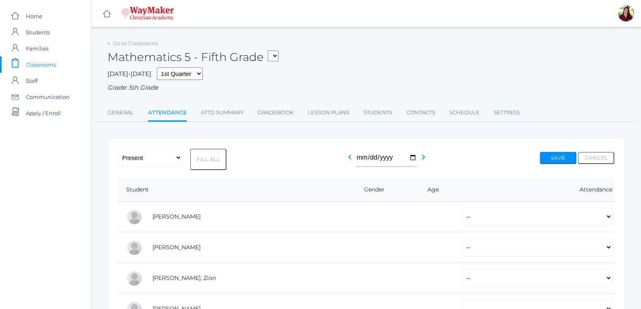
select select "P"
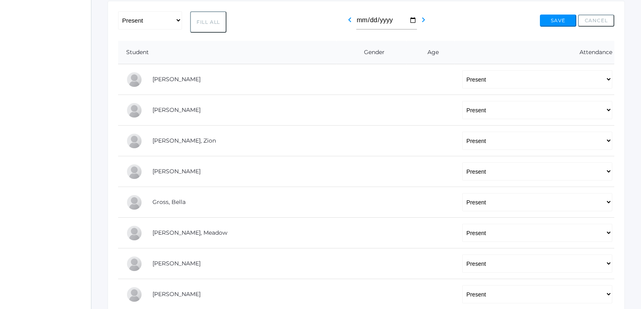
scroll to position [233, 0]
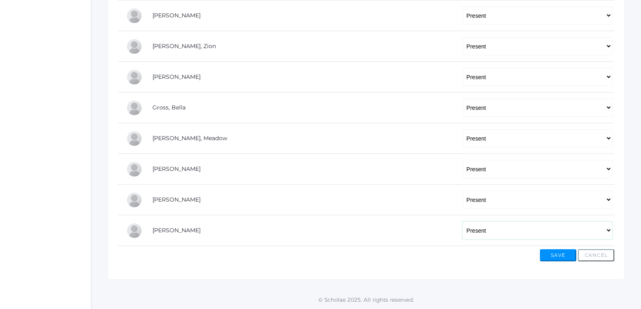
click at [569, 228] on select "-- Present Tardy Excused Tardy Unexcused Absent Excused Absent Unexcused" at bounding box center [537, 231] width 150 height 18
select select "AE"
click at [462, 222] on select "-- Present Tardy Excused Tardy Unexcused Absent Excused Absent Unexcused" at bounding box center [537, 231] width 150 height 18
click at [566, 252] on button "Save" at bounding box center [558, 255] width 36 height 12
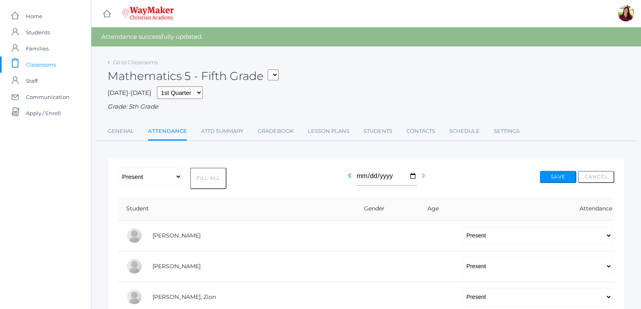
click at [424, 178] on icon "chevron_right" at bounding box center [423, 176] width 10 height 10
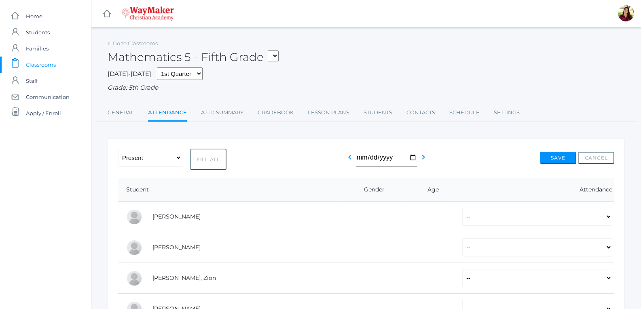
click at [210, 161] on button "Fill All" at bounding box center [208, 159] width 36 height 21
select select "P"
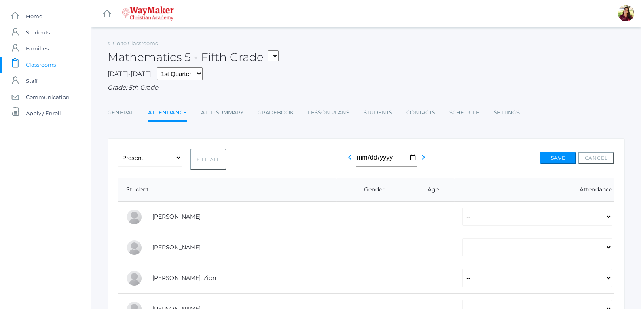
select select "P"
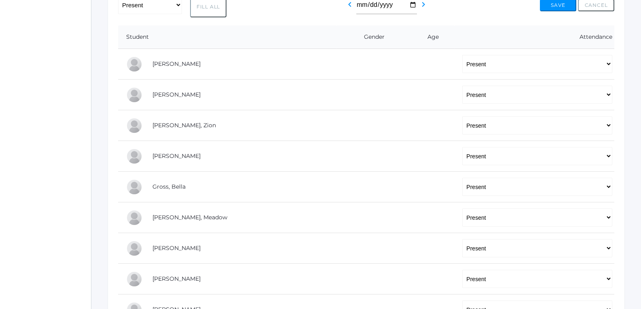
scroll to position [233, 0]
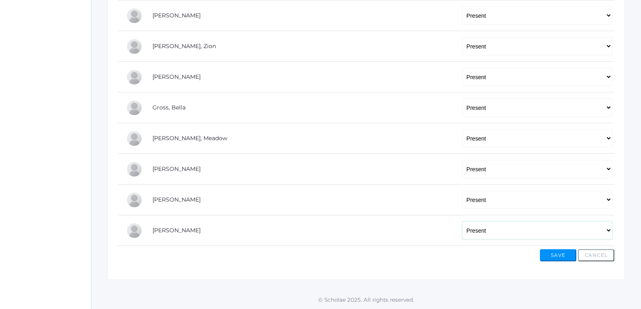
click at [605, 232] on select "-- Present Tardy Excused Tardy Unexcused Absent Excused Absent Unexcused" at bounding box center [537, 231] width 150 height 18
select select "AE"
click at [462, 222] on select "-- Present Tardy Excused Tardy Unexcused Absent Excused Absent Unexcused" at bounding box center [537, 231] width 150 height 18
click at [559, 254] on button "Save" at bounding box center [558, 255] width 36 height 12
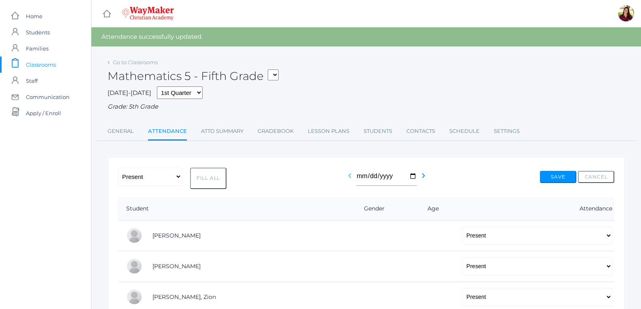
click at [348, 175] on icon "chevron_left" at bounding box center [350, 176] width 10 height 10
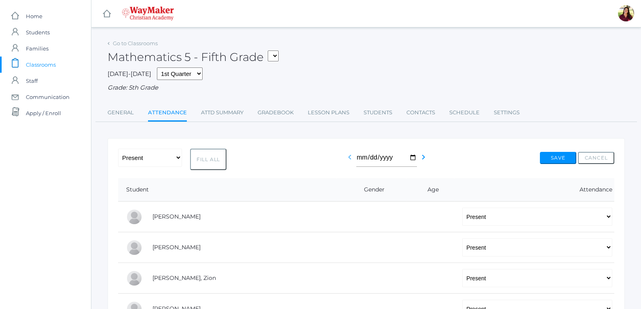
click at [347, 160] on icon "chevron_left" at bounding box center [350, 157] width 10 height 10
click at [275, 59] on select "05ELEM - History 5 Fifth Grade 05ELEM - Science 5 Fifth Grade 05ELEM - Mathemat…" at bounding box center [273, 56] width 11 height 11
select select "2542"
click at [270, 51] on select "05ELEM - History 5 Fifth Grade 05ELEM - Science 5 Fifth Grade 05ELEM - Mathemat…" at bounding box center [273, 56] width 11 height 11
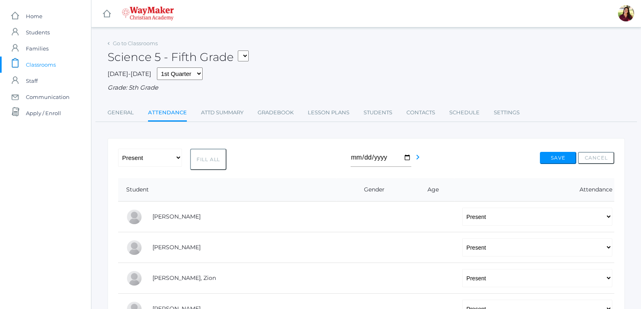
click at [242, 56] on select "05ELEM - History 5 Fifth Grade 05ELEM - Science 5 Fifth Grade 05ELEM - Mathemat…" at bounding box center [243, 56] width 11 height 11
select select "2543"
click at [240, 51] on select "05ELEM - History 5 Fifth Grade 05ELEM - Science 5 Fifth Grade 05ELEM - Mathemat…" at bounding box center [243, 56] width 11 height 11
click at [243, 59] on select "05ELEM - History 5 Fifth Grade 05ELEM - Science 5 Fifth Grade 05ELEM - Mathemat…" at bounding box center [237, 56] width 11 height 11
select select "2541"
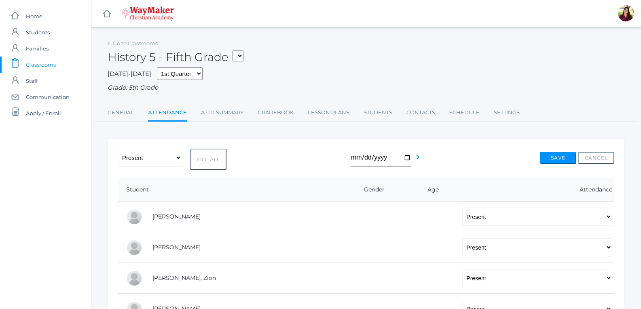
click at [235, 51] on select "05ELEM - History 5 Fifth Grade 05ELEM - Science 5 Fifth Grade 05ELEM - Mathemat…" at bounding box center [237, 56] width 11 height 11
click at [279, 57] on select "05ELEM - History 5 Fifth Grade 05ELEM - Science 5 Fifth Grade 05ELEM - Mathemat…" at bounding box center [273, 56] width 11 height 11
select select "2540"
click at [270, 51] on select "05ELEM - History 5 Fifth Grade 05ELEM - Science 5 Fifth Grade 05ELEM - Mathemat…" at bounding box center [273, 56] width 11 height 11
click at [329, 59] on select "05ELEM - History 5 Fifth Grade 05ELEM - Science 5 Fifth Grade 05ELEM - Mathemat…" at bounding box center [334, 56] width 11 height 11
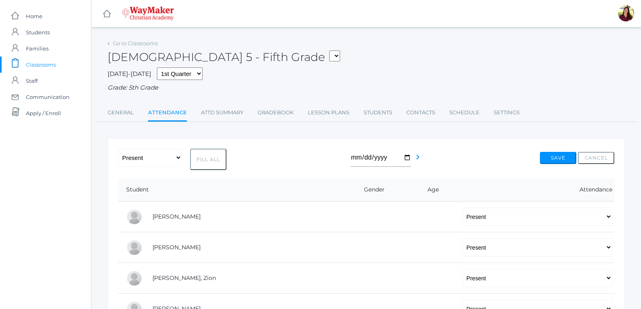
select select "2533"
click at [329, 51] on select "05ELEM - History 5 Fifth Grade 05ELEM - Science 5 Fifth Grade 05ELEM - Mathemat…" at bounding box center [334, 56] width 11 height 11
click at [285, 55] on select "05ELEM - History 5 Fifth Grade 05ELEM - Science 5 Fifth Grade 05ELEM - Mathemat…" at bounding box center [281, 56] width 11 height 11
select select "2543"
click at [279, 51] on select "05ELEM - History 5 Fifth Grade 05ELEM - Science 5 Fifth Grade 05ELEM - Mathemat…" at bounding box center [281, 56] width 11 height 11
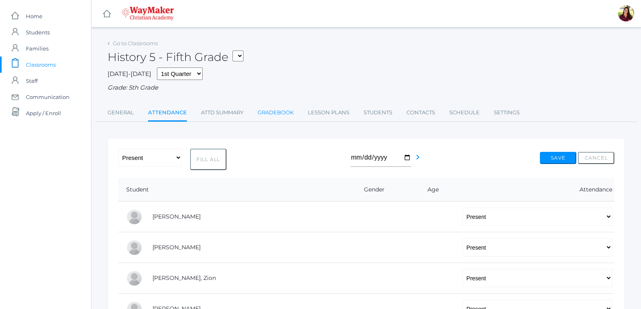
click at [272, 117] on link "Gradebook" at bounding box center [275, 113] width 36 height 16
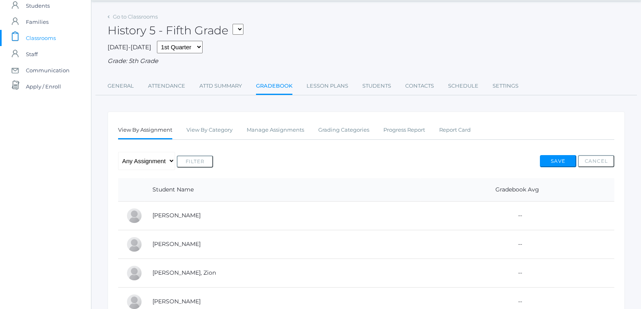
scroll to position [40, 0]
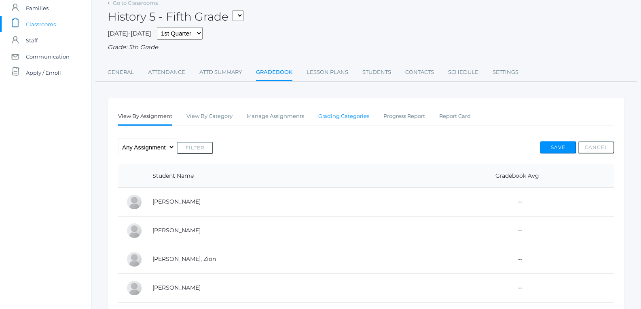
click at [365, 120] on link "Grading Categories" at bounding box center [343, 116] width 51 height 16
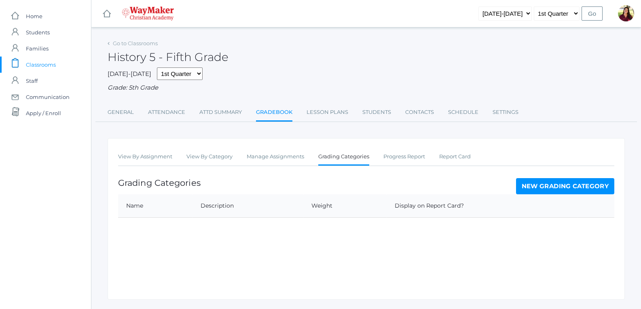
click at [536, 189] on link "New Grading Category" at bounding box center [565, 186] width 99 height 16
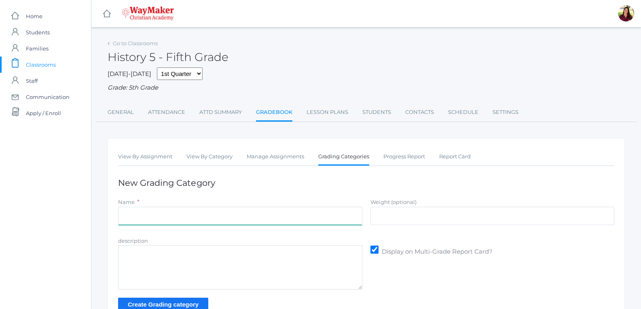
click at [278, 219] on input "Name" at bounding box center [240, 216] width 244 height 18
type input "Participation"
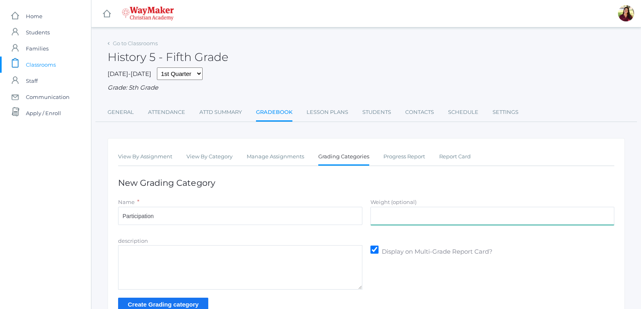
click at [384, 213] on input "Weight (optional)" at bounding box center [492, 216] width 244 height 18
type input "30%"
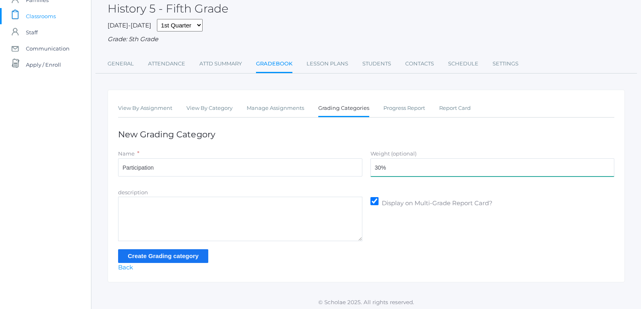
scroll to position [52, 0]
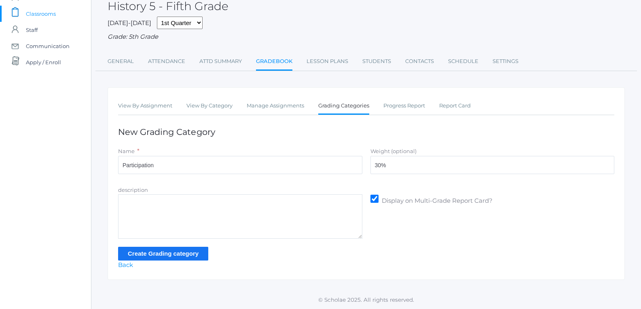
click at [190, 251] on input "Create Grading category" at bounding box center [163, 253] width 90 height 13
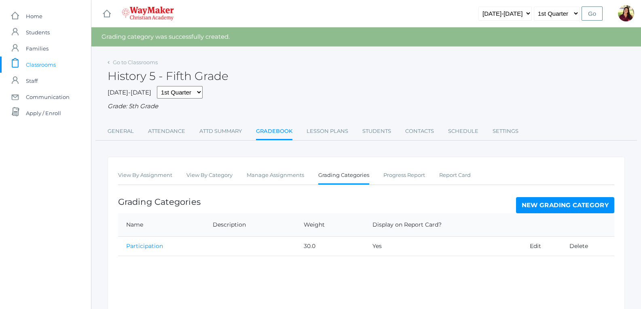
click at [525, 206] on link "New Grading Category" at bounding box center [565, 205] width 99 height 16
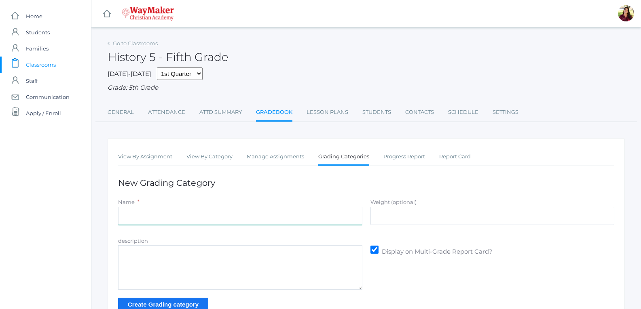
click at [249, 218] on input "Name" at bounding box center [240, 216] width 244 height 18
type input "Tests/quizes"
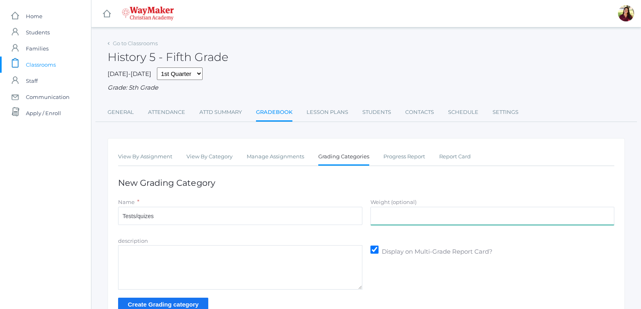
click at [388, 217] on input "Weight (optional)" at bounding box center [492, 216] width 244 height 18
type input "35%"
click at [185, 303] on input "Create Grading category" at bounding box center [163, 304] width 90 height 13
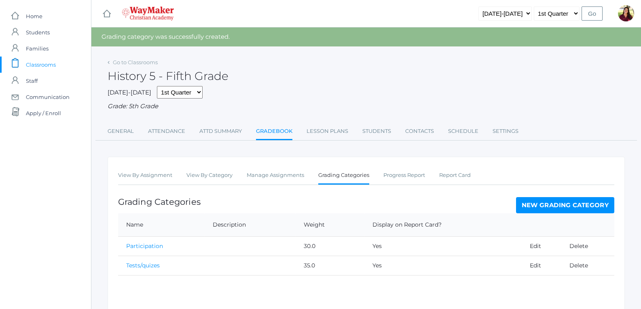
click at [600, 204] on link "New Grading Category" at bounding box center [565, 205] width 99 height 16
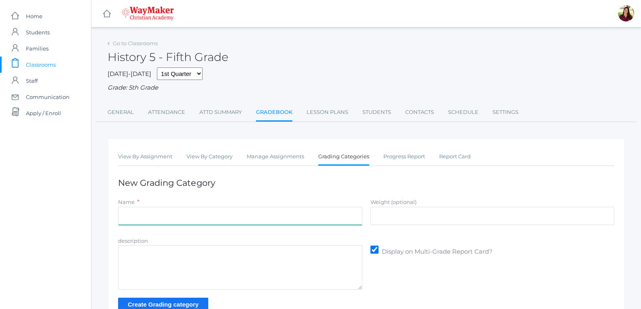
click at [244, 220] on input "Name" at bounding box center [240, 216] width 244 height 18
type input "Classwork/Projects"
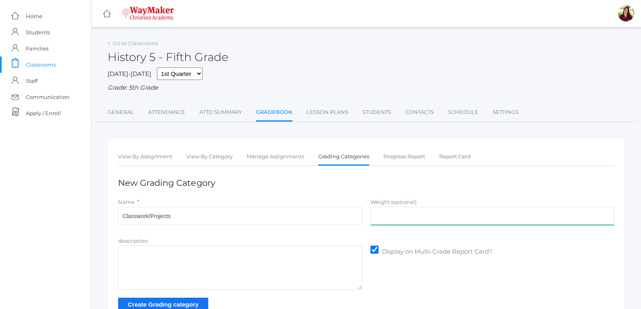
click at [414, 217] on input "Weight (optional)" at bounding box center [492, 216] width 244 height 18
type input "35%"
click at [181, 304] on input "Create Grading category" at bounding box center [163, 304] width 90 height 13
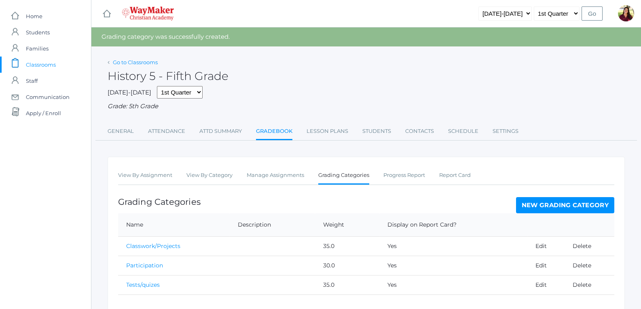
click at [131, 60] on link "Go to Classrooms" at bounding box center [135, 62] width 45 height 6
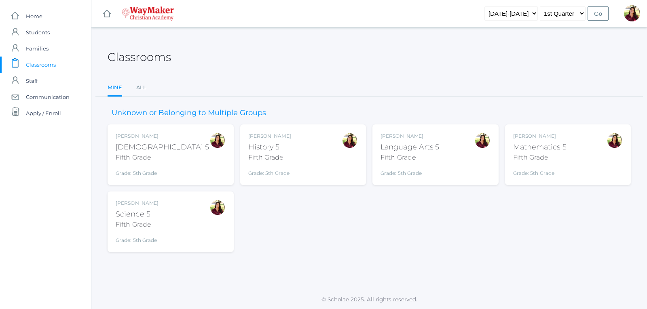
click at [127, 146] on div "[DEMOGRAPHIC_DATA] 5" at bounding box center [162, 147] width 93 height 11
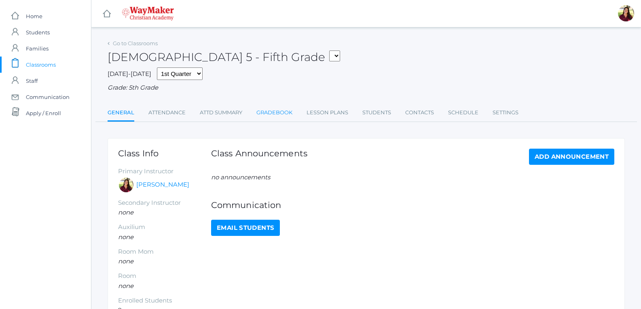
click at [272, 111] on link "Gradebook" at bounding box center [274, 113] width 36 height 16
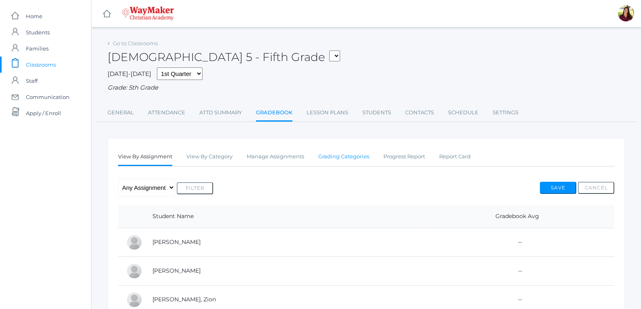
click at [345, 159] on link "Grading Categories" at bounding box center [343, 157] width 51 height 16
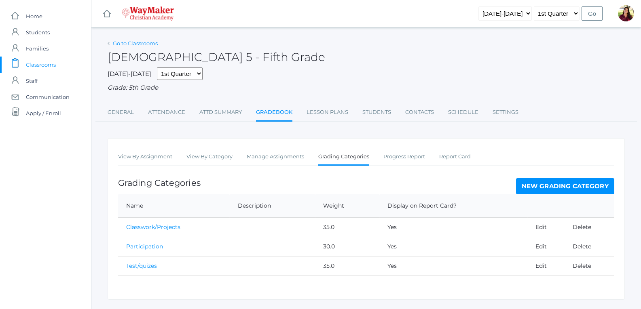
click at [127, 43] on link "Go to Classrooms" at bounding box center [135, 43] width 45 height 6
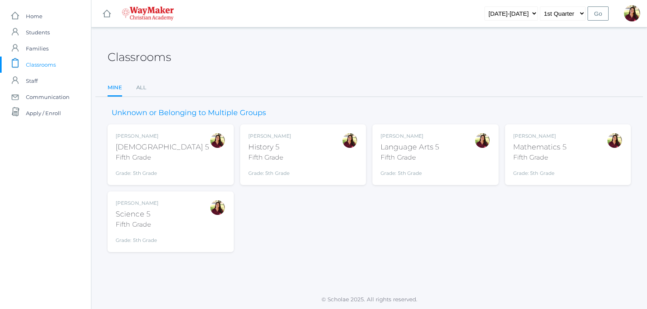
click at [384, 156] on div "Fifth Grade" at bounding box center [409, 158] width 59 height 10
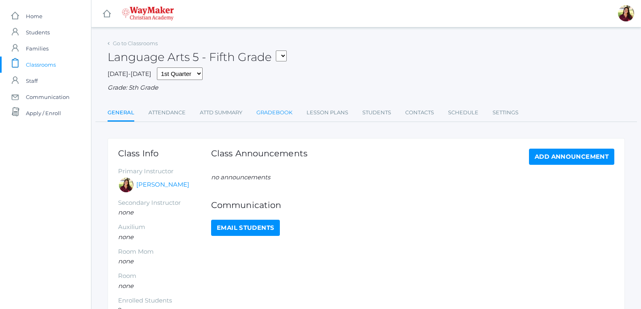
click at [268, 114] on link "Gradebook" at bounding box center [274, 113] width 36 height 16
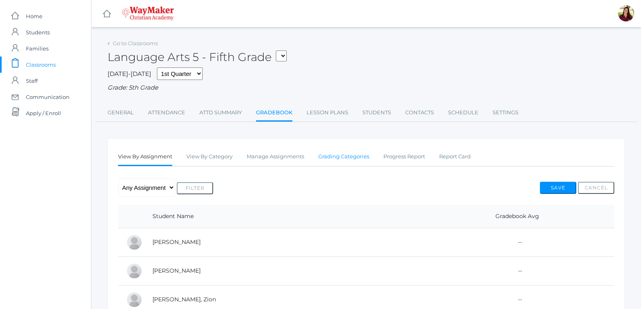
click at [326, 158] on link "Grading Categories" at bounding box center [343, 157] width 51 height 16
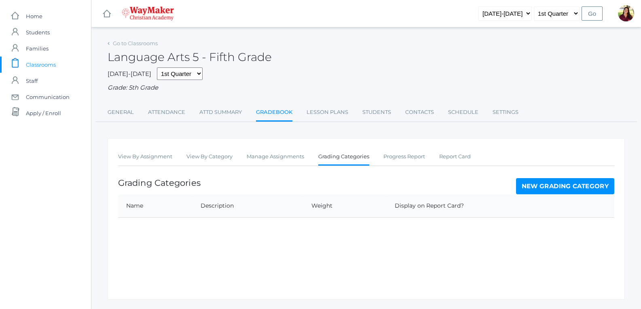
click at [537, 189] on link "New Grading Category" at bounding box center [565, 186] width 99 height 16
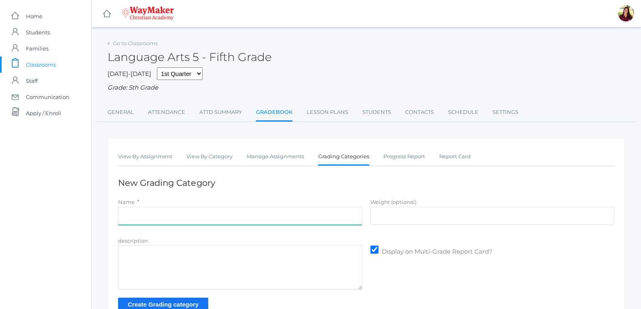
click at [184, 216] on input "Name" at bounding box center [240, 216] width 244 height 18
type input "Participation"
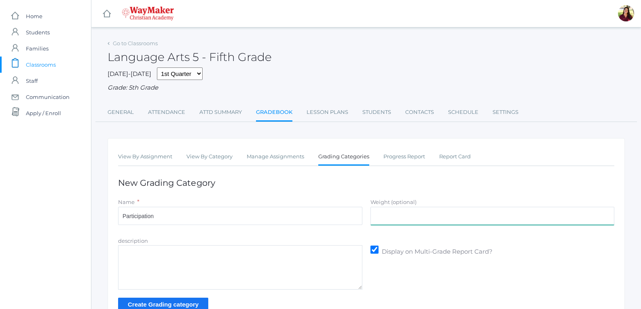
click at [385, 219] on input "Weight (optional)" at bounding box center [492, 216] width 244 height 18
type input "30%"
click at [196, 305] on input "Create Grading category" at bounding box center [163, 304] width 90 height 13
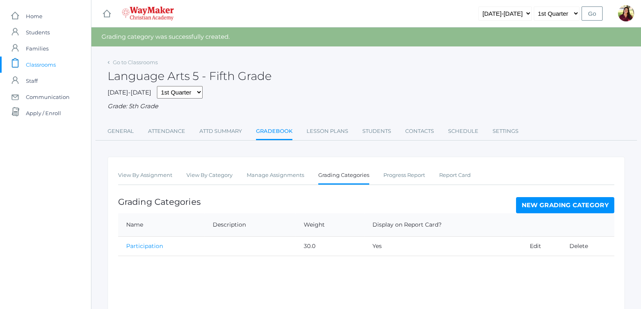
click at [546, 207] on link "New Grading Category" at bounding box center [565, 205] width 99 height 16
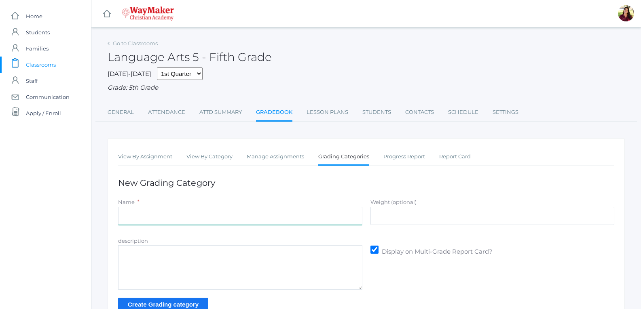
click at [148, 216] on input "Name" at bounding box center [240, 216] width 244 height 18
type input "Test/quizes"
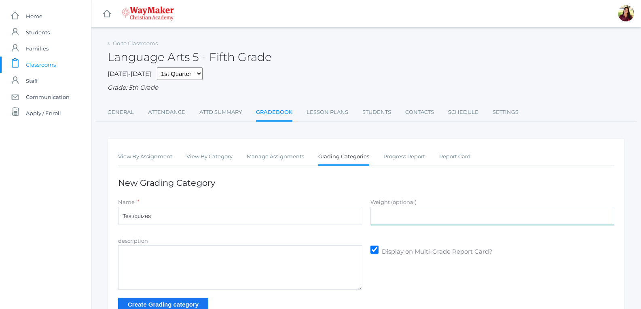
click at [392, 219] on input "Weight (optional)" at bounding box center [492, 216] width 244 height 18
type input "35%"
click at [200, 303] on input "Create Grading category" at bounding box center [163, 304] width 90 height 13
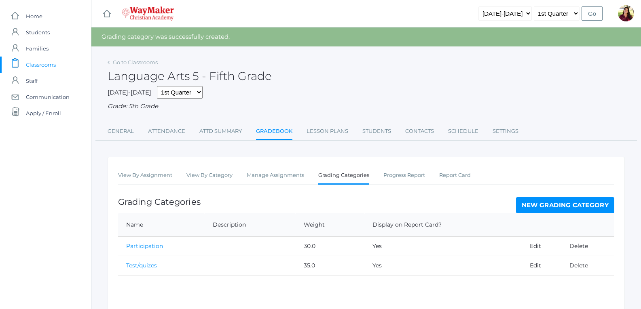
click at [564, 205] on link "New Grading Category" at bounding box center [565, 205] width 99 height 16
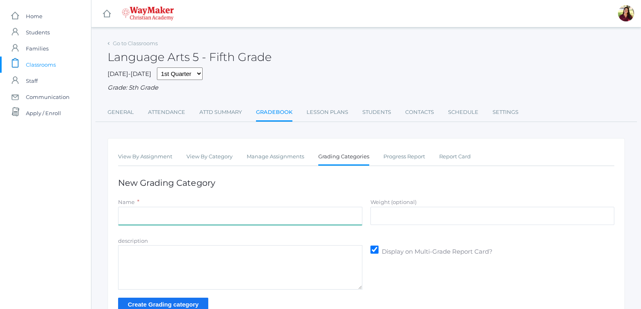
click at [149, 215] on input "Name" at bounding box center [240, 216] width 244 height 18
type input "Classwork/Projects"
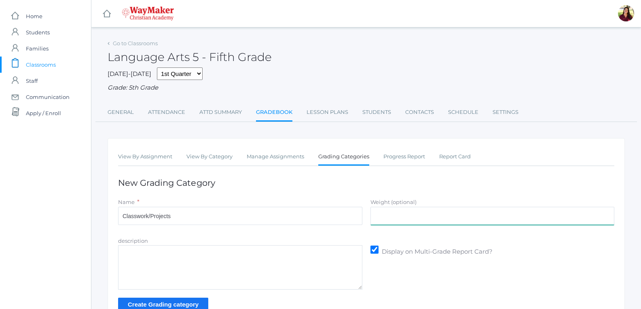
click at [395, 216] on input "Weight (optional)" at bounding box center [492, 216] width 244 height 18
type input "35%"
click at [154, 304] on input "Create Grading category" at bounding box center [163, 304] width 90 height 13
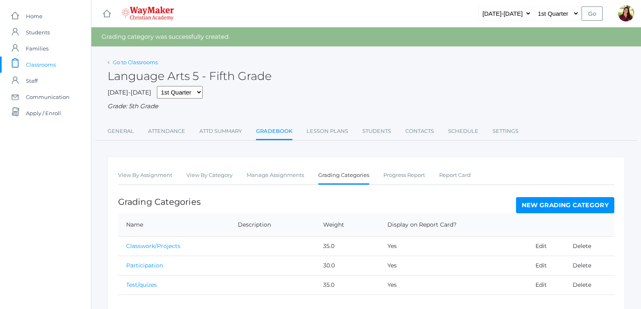
click at [123, 60] on link "Go to Classrooms" at bounding box center [135, 62] width 45 height 6
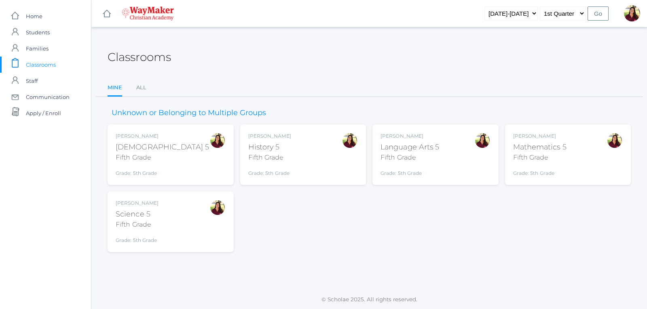
click at [525, 156] on div "Fifth Grade" at bounding box center [539, 158] width 53 height 10
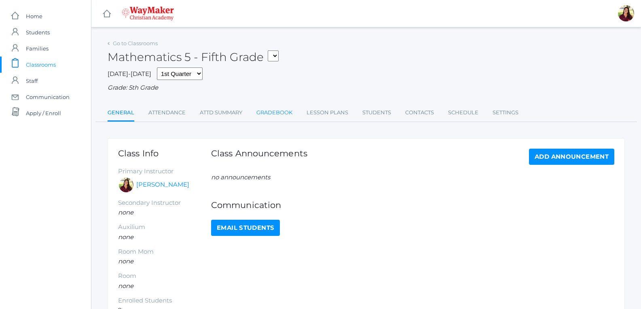
click at [285, 113] on link "Gradebook" at bounding box center [274, 113] width 36 height 16
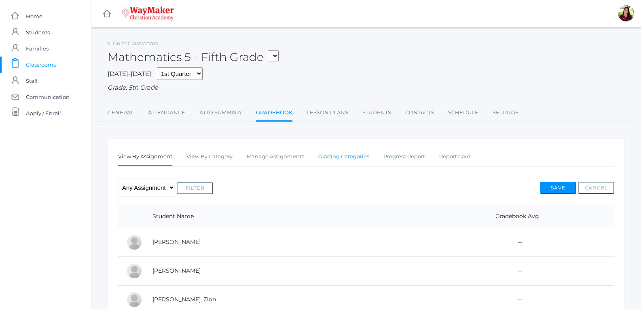
click at [323, 160] on link "Grading Categories" at bounding box center [343, 157] width 51 height 16
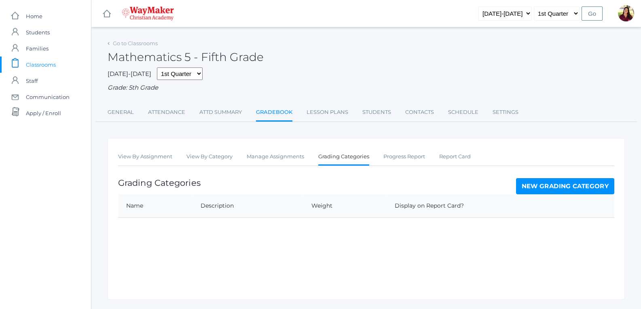
click at [549, 187] on link "New Grading Category" at bounding box center [565, 186] width 99 height 16
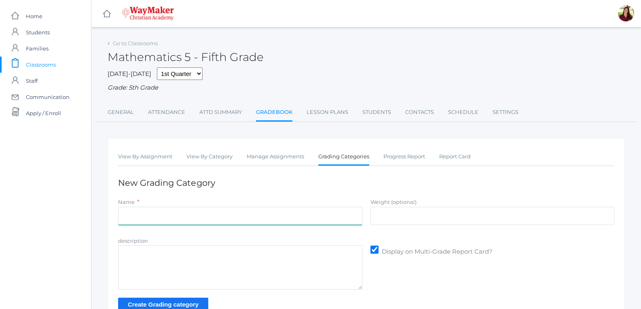
click at [170, 218] on input "Name" at bounding box center [240, 216] width 244 height 18
type input "Classwork/Projects"
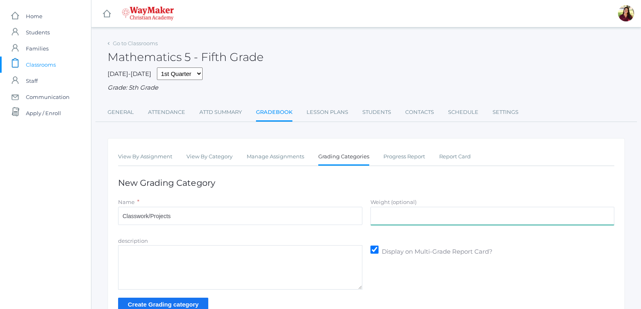
click at [420, 216] on input "Weight (optional)" at bounding box center [492, 216] width 244 height 18
type input "35%"
click at [160, 304] on input "Create Grading category" at bounding box center [163, 304] width 90 height 13
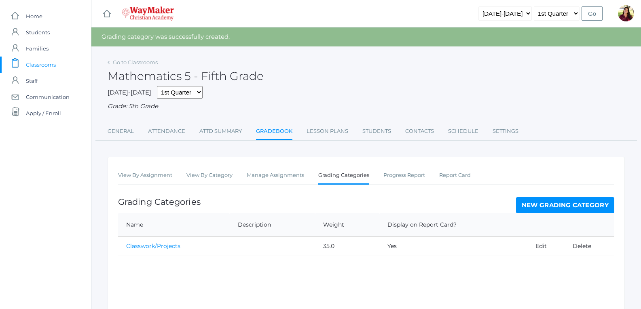
click at [530, 201] on link "New Grading Category" at bounding box center [565, 205] width 99 height 16
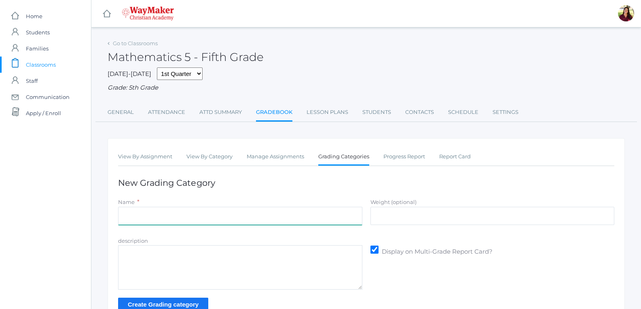
click at [177, 211] on input "Name" at bounding box center [240, 216] width 244 height 18
type input "Test/quizes"
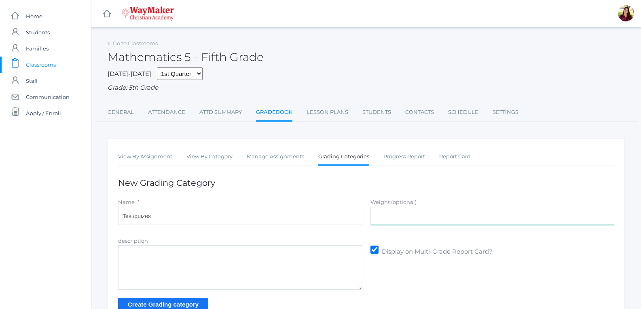
click at [438, 213] on input "Weight (optional)" at bounding box center [492, 216] width 244 height 18
type input "35%"
click at [190, 305] on input "Create Grading category" at bounding box center [163, 304] width 90 height 13
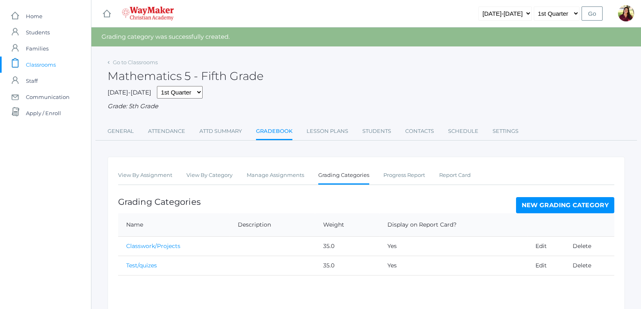
click at [538, 209] on link "New Grading Category" at bounding box center [565, 205] width 99 height 16
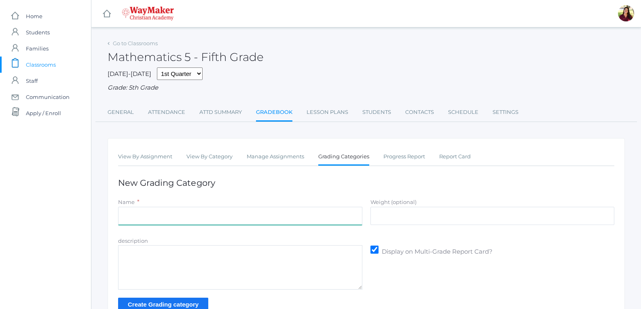
click at [241, 216] on input "Name" at bounding box center [240, 216] width 244 height 18
type input "Participation"
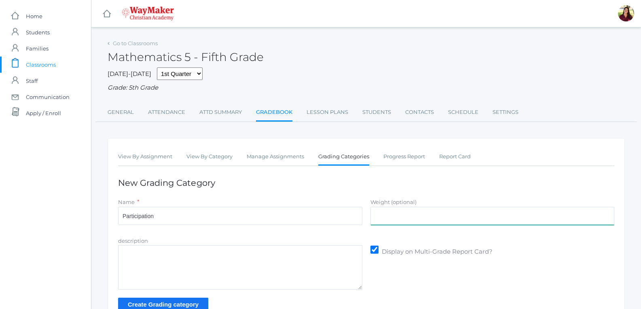
click at [403, 212] on input "Weight (optional)" at bounding box center [492, 216] width 244 height 18
type input "30%"
click at [200, 305] on input "Create Grading category" at bounding box center [163, 304] width 90 height 13
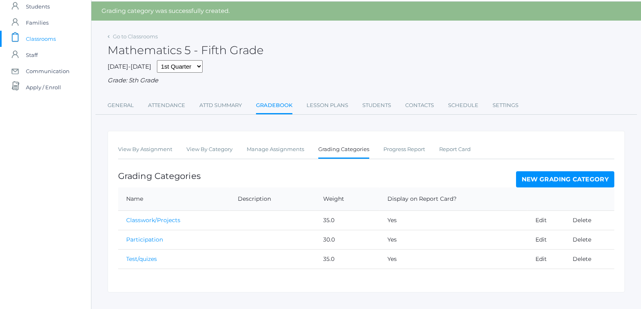
scroll to position [40, 0]
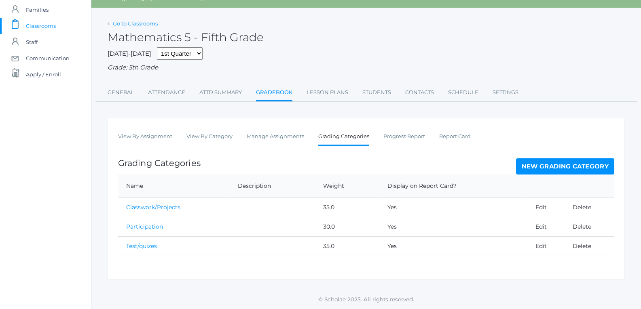
click at [144, 22] on link "Go to Classrooms" at bounding box center [135, 23] width 45 height 6
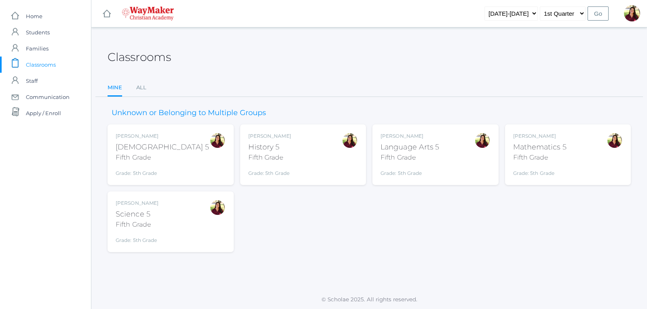
click at [132, 220] on div "Fifth Grade" at bounding box center [137, 225] width 43 height 10
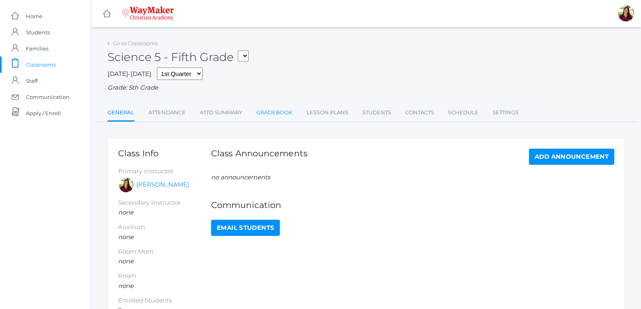
click at [277, 115] on link "Gradebook" at bounding box center [274, 113] width 36 height 16
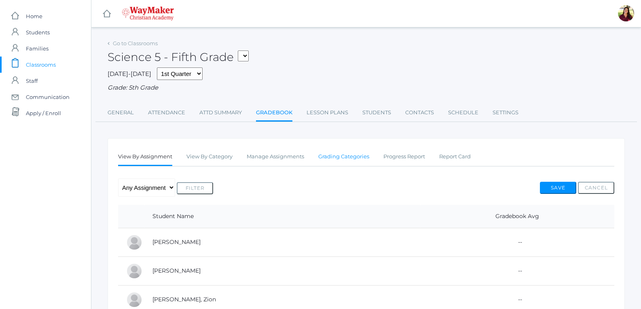
click at [333, 158] on link "Grading Categories" at bounding box center [343, 157] width 51 height 16
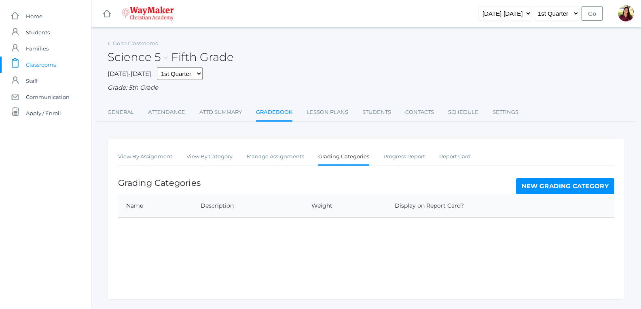
click at [537, 184] on link "New Grading Category" at bounding box center [565, 186] width 99 height 16
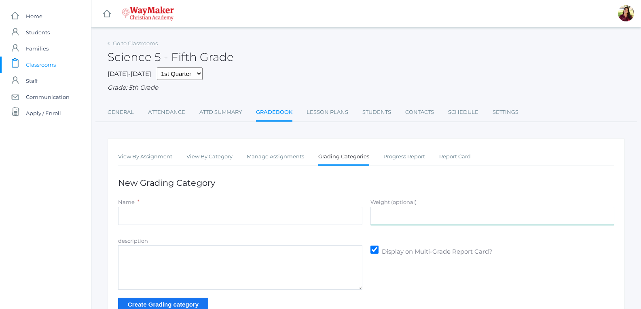
click at [437, 216] on input "Weight (optional)" at bounding box center [492, 216] width 244 height 18
type input "30%"
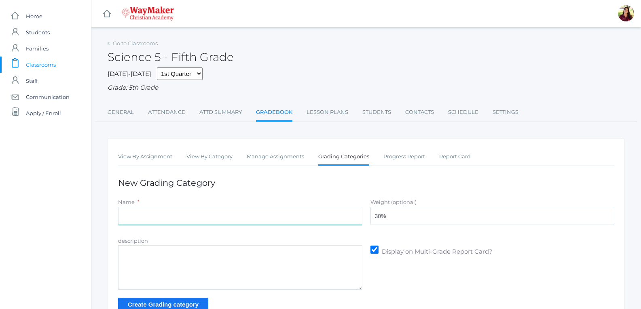
click at [175, 217] on input "Name" at bounding box center [240, 216] width 244 height 18
type input "Participation"
click at [162, 303] on input "Create Grading category" at bounding box center [163, 304] width 90 height 13
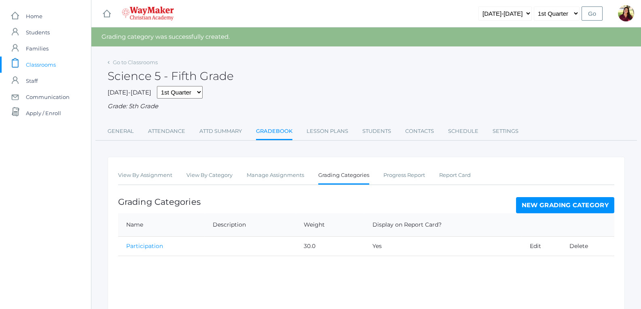
click at [544, 203] on link "New Grading Category" at bounding box center [565, 205] width 99 height 16
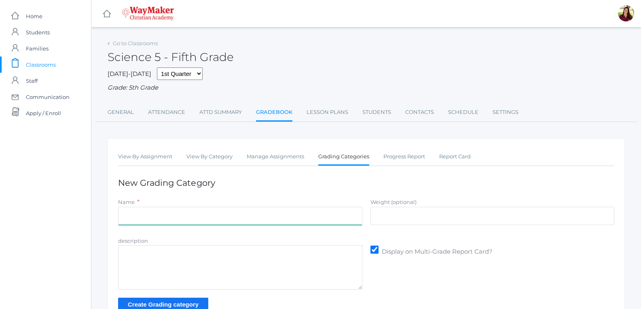
click at [194, 211] on input "Name" at bounding box center [240, 216] width 244 height 18
type input "Classwork/Projects"
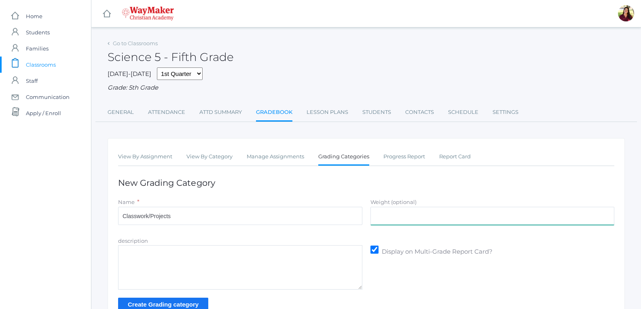
click at [385, 217] on input "Weight (optional)" at bounding box center [492, 216] width 244 height 18
type input "35%"
click at [151, 303] on input "Create Grading category" at bounding box center [163, 304] width 90 height 13
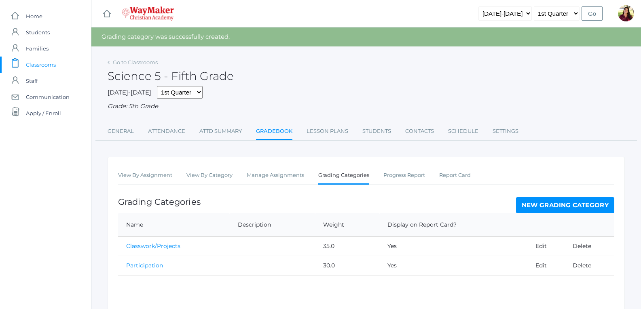
click at [537, 201] on link "New Grading Category" at bounding box center [565, 205] width 99 height 16
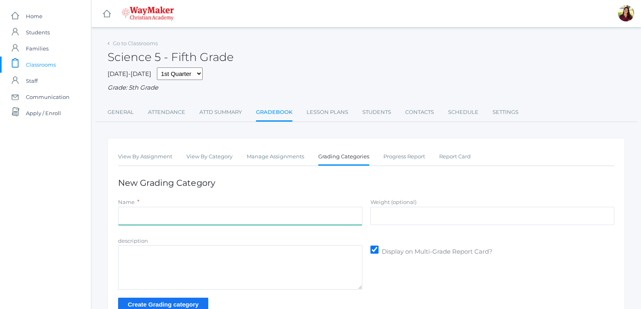
click at [222, 213] on input "Name" at bounding box center [240, 216] width 244 height 18
type input "Classwork/Projects"
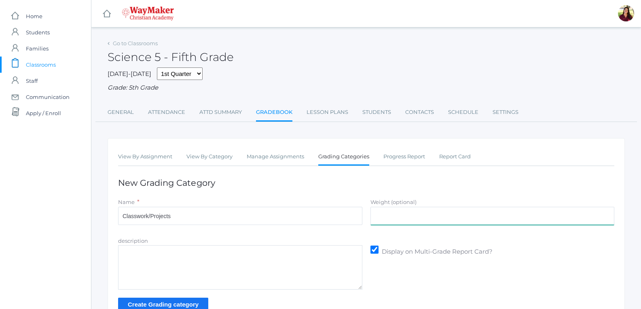
click at [396, 209] on input "Weight (optional)" at bounding box center [492, 216] width 244 height 18
type input "35%"
click at [181, 302] on input "Create Grading category" at bounding box center [163, 304] width 90 height 13
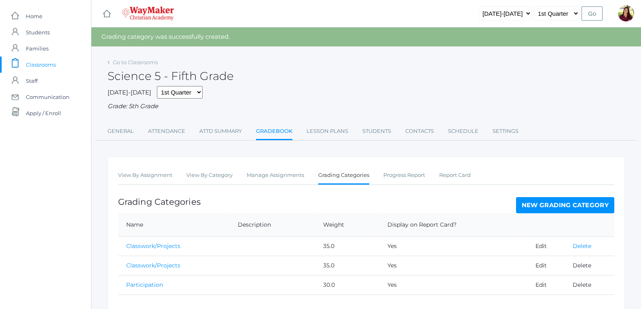
drag, startPoint x: 568, startPoint y: 253, endPoint x: 575, endPoint y: 250, distance: 7.8
click at [574, 252] on tr "Classwork/Projects 35.0 Yes Edit Delete" at bounding box center [366, 245] width 496 height 19
click at [544, 249] on link "Edit" at bounding box center [540, 246] width 11 height 7
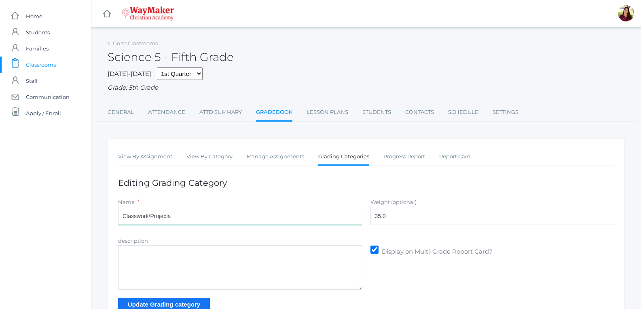
click at [140, 223] on input "Classwork/Projects" at bounding box center [240, 216] width 244 height 18
click at [151, 217] on input "Classwork/Projects" at bounding box center [240, 216] width 244 height 18
drag, startPoint x: 171, startPoint y: 219, endPoint x: 114, endPoint y: 219, distance: 57.8
click at [114, 219] on div "View By Assignment View By Category Manage Assignments Grading Categories Progr…" at bounding box center [366, 234] width 517 height 193
click at [149, 222] on input "Name" at bounding box center [240, 216] width 244 height 18
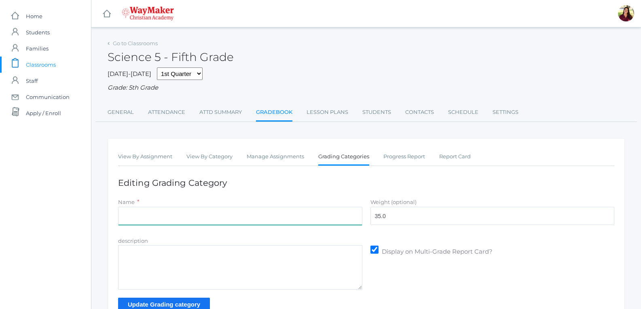
type input "Test/quizes"
click at [156, 305] on input "Update Grading category" at bounding box center [164, 304] width 92 height 13
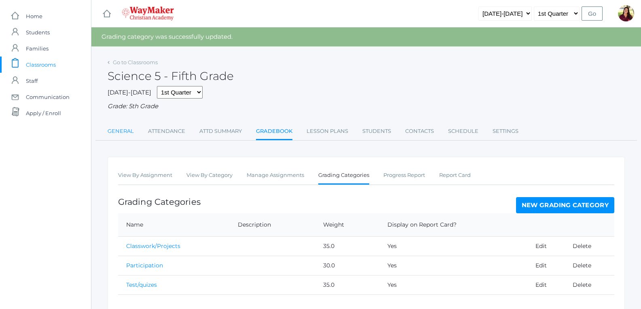
click at [122, 131] on link "General" at bounding box center [121, 131] width 26 height 16
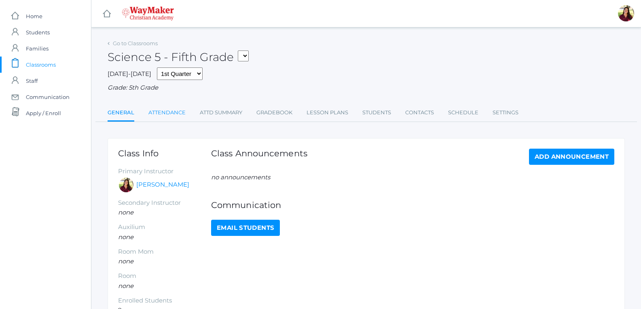
click at [160, 114] on link "Attendance" at bounding box center [166, 113] width 37 height 16
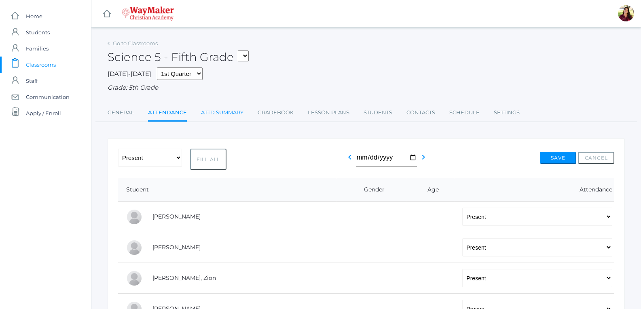
click at [210, 112] on link "Attd Summary" at bounding box center [222, 113] width 42 height 16
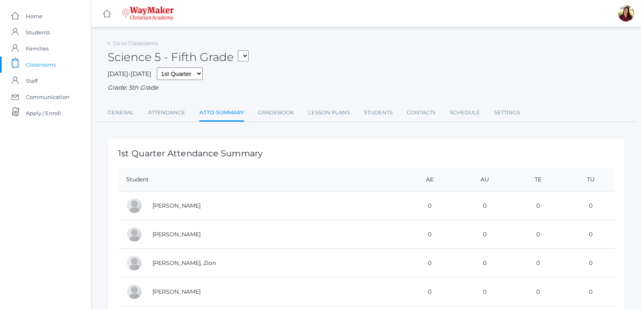
click at [243, 57] on select "05ELEM - History 5 Fifth Grade 05ELEM - Science 5 Fifth Grade 05ELEM - Mathemat…" at bounding box center [243, 56] width 11 height 11
select select "2543"
click at [240, 51] on select "05ELEM - History 5 Fifth Grade 05ELEM - Science 5 Fifth Grade 05ELEM - Mathemat…" at bounding box center [243, 56] width 11 height 11
click at [273, 114] on link "Gradebook" at bounding box center [276, 113] width 36 height 16
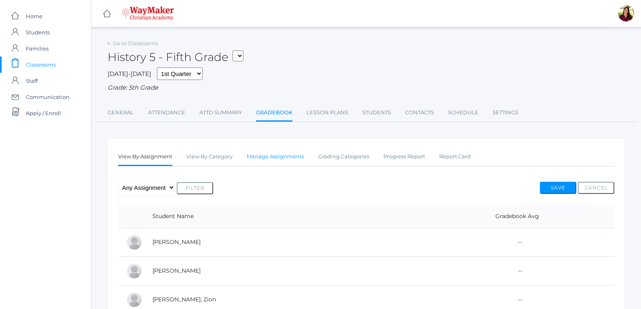
click at [290, 159] on link "Manage Assignments" at bounding box center [275, 157] width 57 height 16
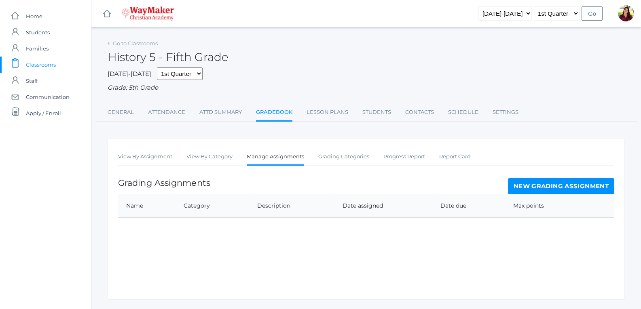
click at [525, 190] on link "New Grading Assignment" at bounding box center [561, 186] width 106 height 16
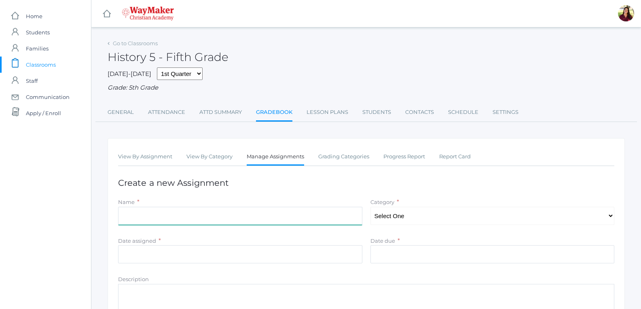
click at [198, 219] on input "Name" at bounding box center [240, 216] width 244 height 18
type input "Evolution Vs. Creation"
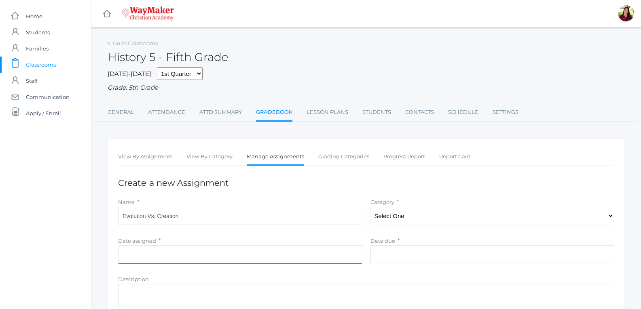
click at [181, 253] on input "Date assigned" at bounding box center [240, 254] width 244 height 18
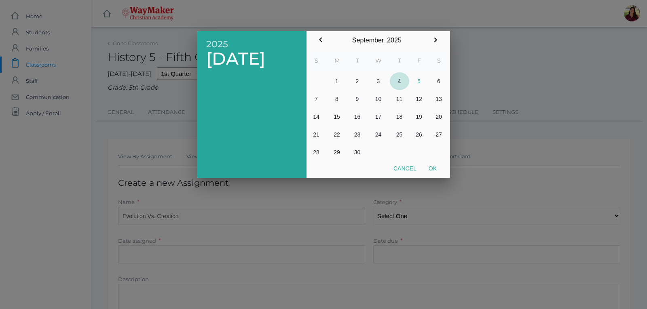
click at [396, 78] on button "4" at bounding box center [399, 81] width 19 height 18
click at [394, 251] on div at bounding box center [323, 116] width 647 height 386
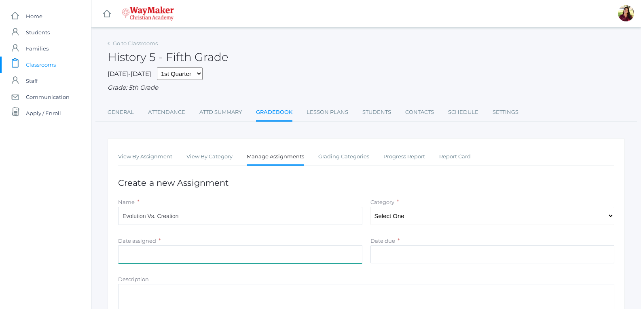
click at [286, 251] on input "Date assigned" at bounding box center [240, 254] width 244 height 18
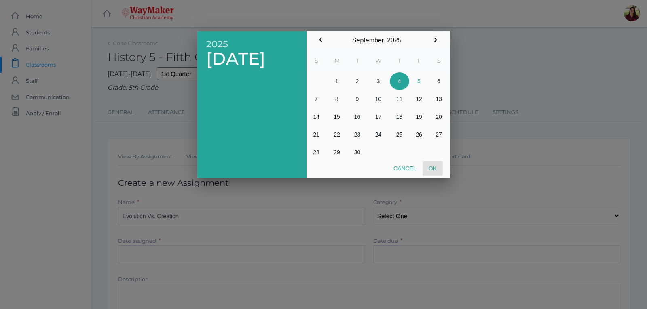
click at [433, 167] on button "Ok" at bounding box center [432, 168] width 20 height 15
type input "[DATE]"
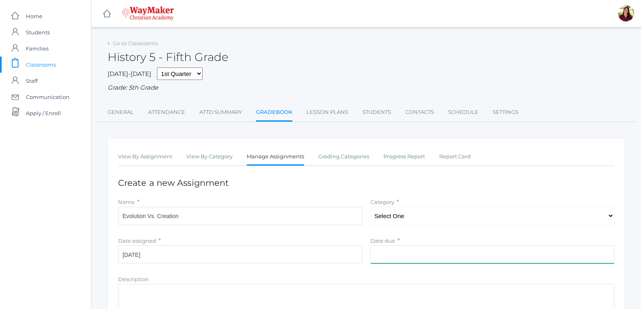
click at [412, 254] on input "Date due" at bounding box center [492, 254] width 244 height 18
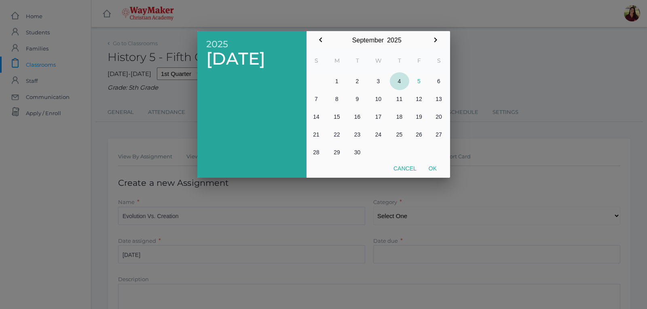
click at [399, 83] on button "4" at bounding box center [399, 81] width 19 height 18
click at [437, 168] on button "Ok" at bounding box center [432, 168] width 20 height 15
type input "[DATE]"
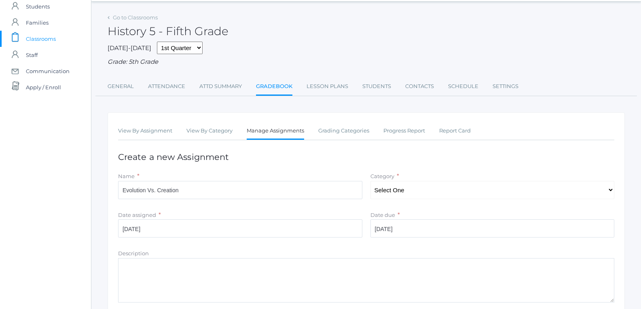
scroll to position [40, 0]
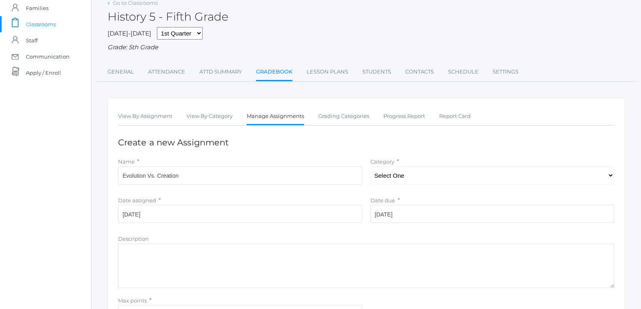
click at [206, 258] on textarea "Description" at bounding box center [366, 266] width 496 height 44
type textarea "c"
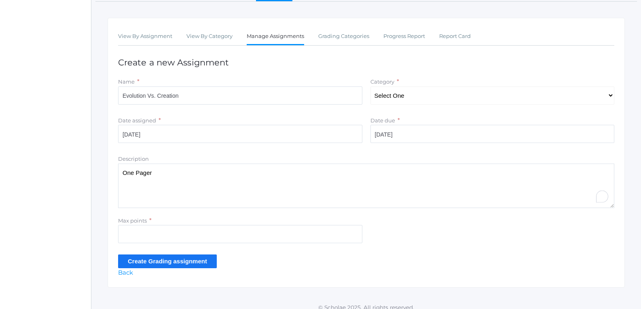
scroll to position [121, 0]
type textarea "One Pager"
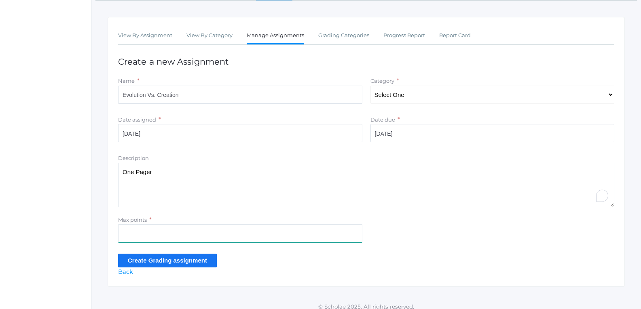
click at [178, 236] on input "Max points" at bounding box center [240, 233] width 244 height 18
type input "100"
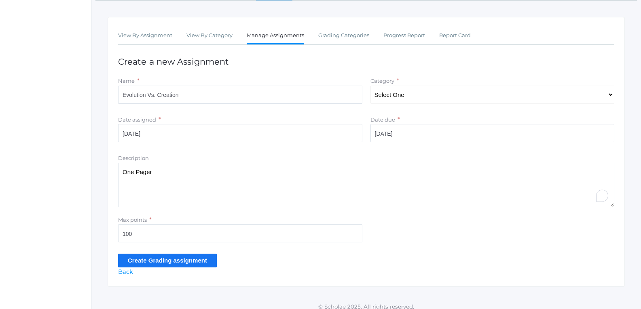
click at [172, 262] on input "Create Grading assignment" at bounding box center [167, 260] width 99 height 13
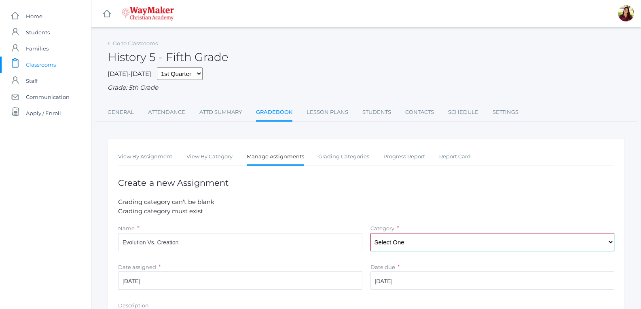
click at [388, 244] on select "Select One Participation Tests/quizes Classwork/Projects" at bounding box center [492, 242] width 244 height 18
select select "1142"
click at [370, 234] on select "Select One Participation Tests/quizes Classwork/Projects" at bounding box center [492, 242] width 244 height 18
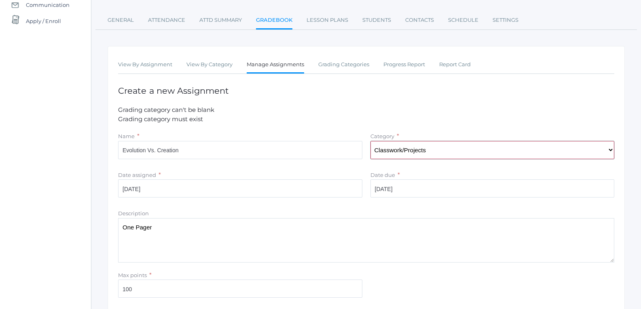
scroll to position [121, 0]
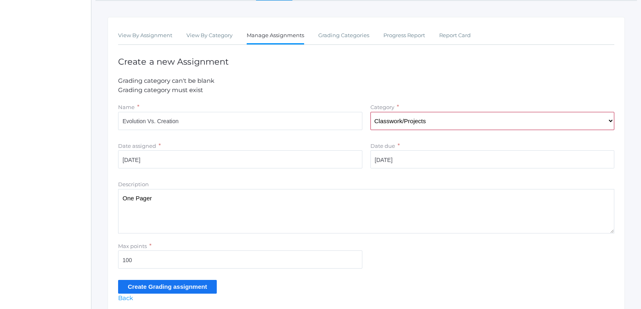
click at [199, 286] on input "Create Grading assignment" at bounding box center [167, 286] width 99 height 13
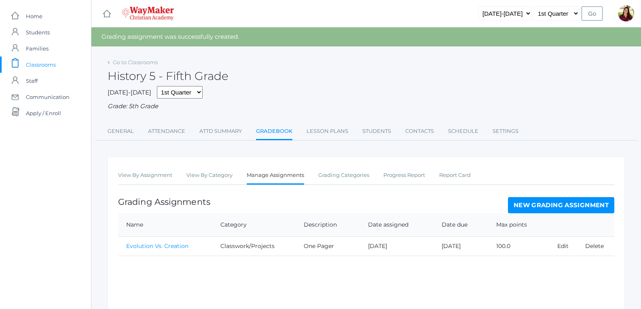
click at [178, 246] on link "Evolution Vs. Creation" at bounding box center [157, 246] width 62 height 7
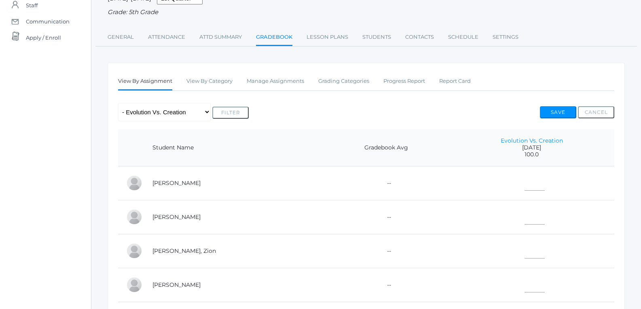
scroll to position [81, 0]
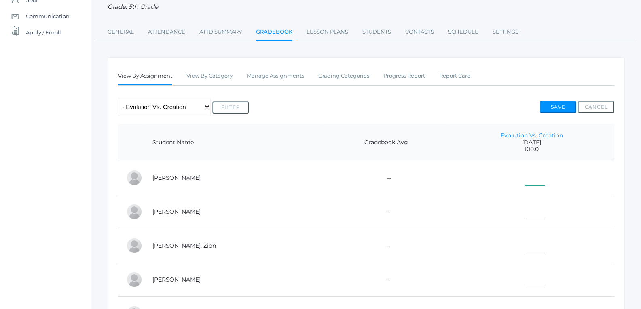
click at [530, 185] on input"] "text" at bounding box center [534, 176] width 20 height 18
type input"] "100"
click at [524, 219] on input"] "text" at bounding box center [534, 210] width 20 height 18
type input"] "100"
click at [524, 249] on input"] "text" at bounding box center [534, 244] width 20 height 18
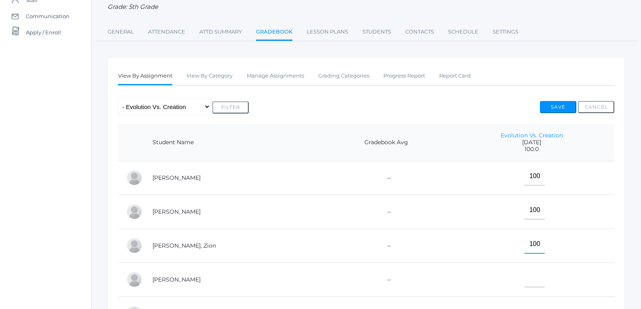
type input"] "100"
click at [524, 282] on input"] "text" at bounding box center [534, 278] width 20 height 18
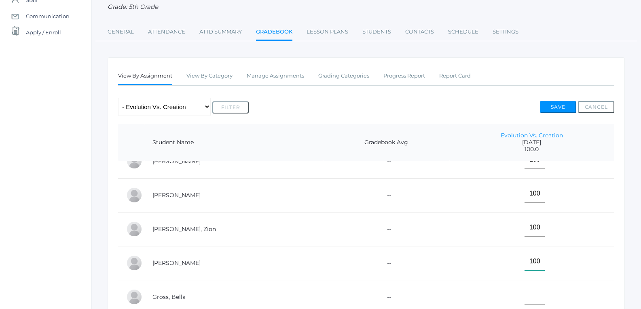
scroll to position [25, 0]
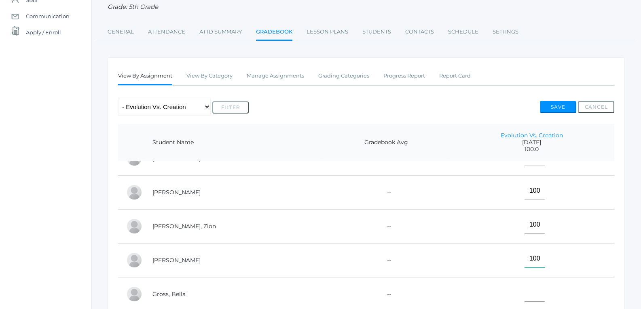
type input"] "100"
click at [524, 284] on input"] "text" at bounding box center [534, 293] width 20 height 18
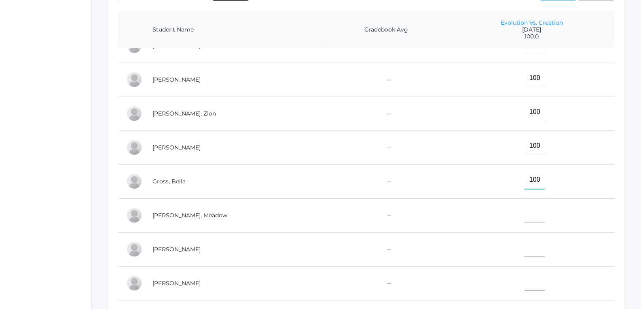
scroll to position [202, 0]
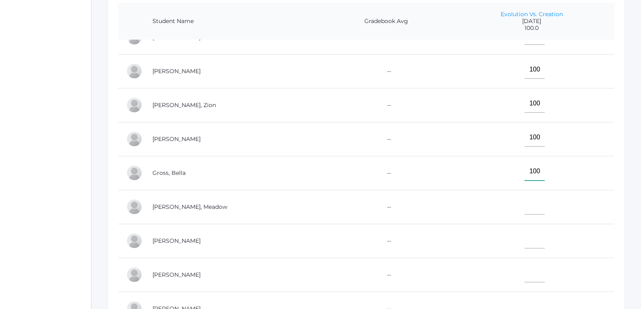
type input"] "100"
click at [530, 203] on input"] "text" at bounding box center [534, 205] width 20 height 18
type input"] "100"
click at [524, 230] on input"] "text" at bounding box center [534, 239] width 20 height 18
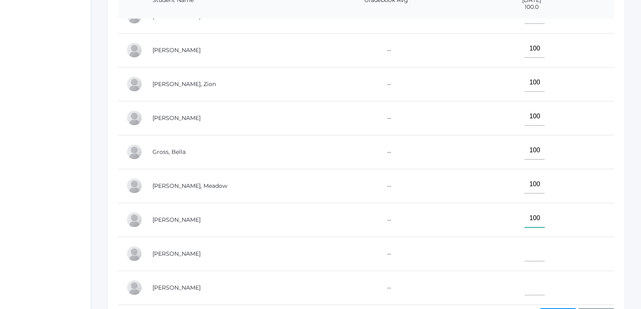
scroll to position [283, 0]
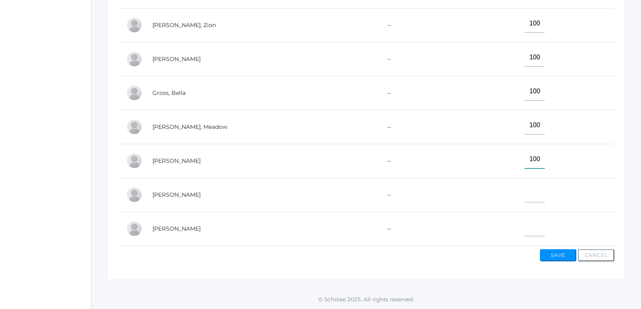
type input"] "100"
click at [524, 186] on input"] "text" at bounding box center [534, 193] width 20 height 18
type input"] "100"
click at [524, 223] on input"] "text" at bounding box center [534, 227] width 20 height 18
type input"] "E"
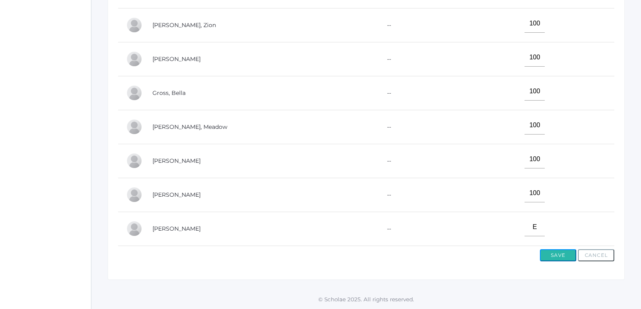
click at [557, 255] on button "Save" at bounding box center [558, 255] width 36 height 12
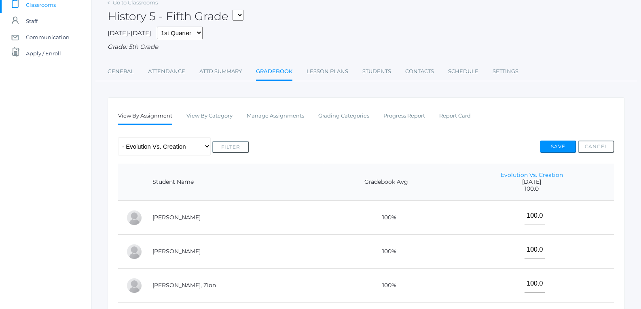
scroll to position [40, 0]
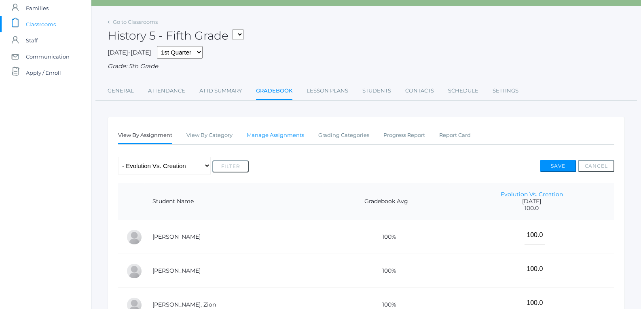
click at [288, 135] on link "Manage Assignments" at bounding box center [275, 135] width 57 height 16
